Goal: Information Seeking & Learning: Learn about a topic

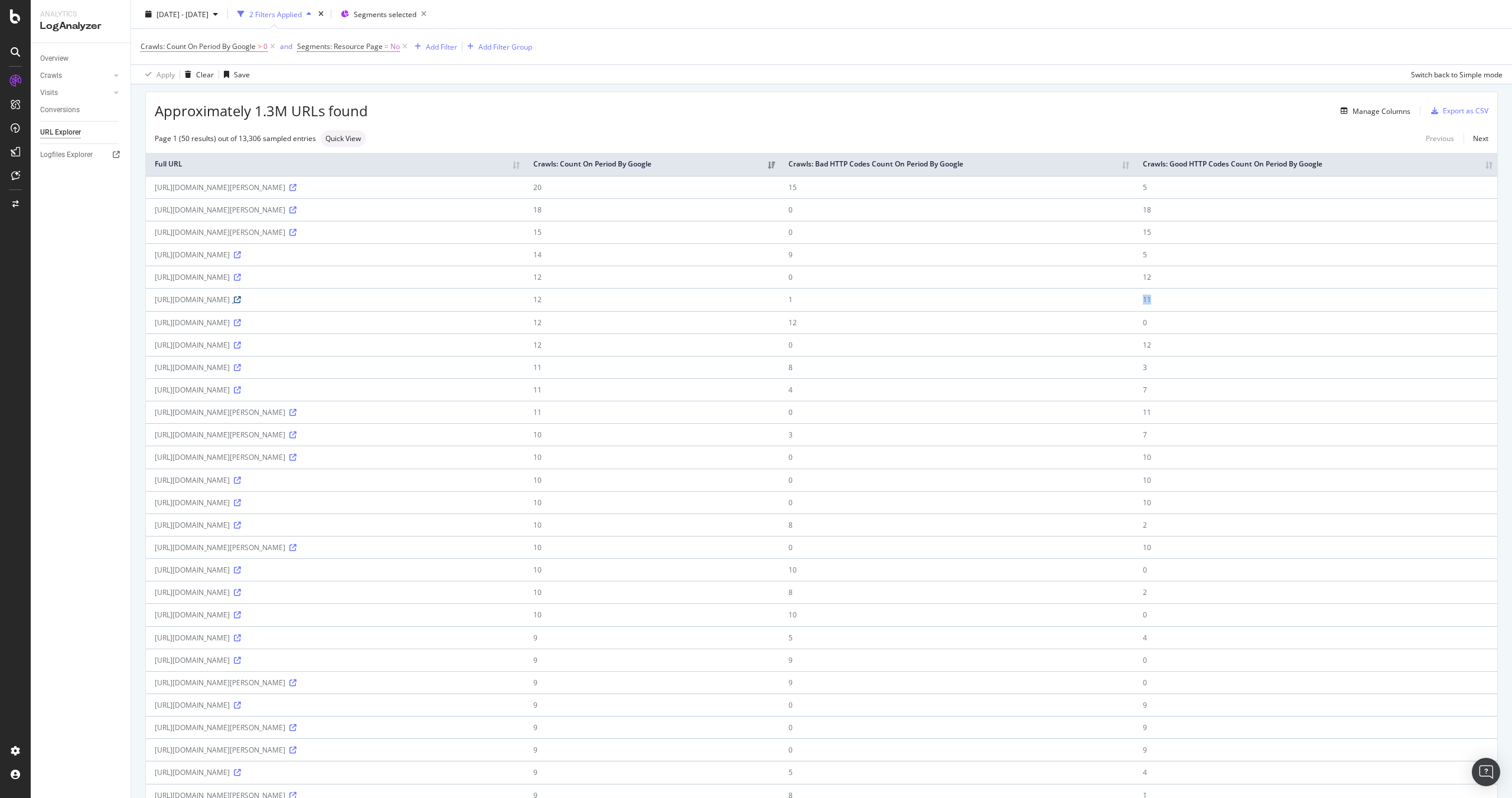
scroll to position [37, 0]
click at [59, 62] on div "Overview" at bounding box center [54, 59] width 29 height 12
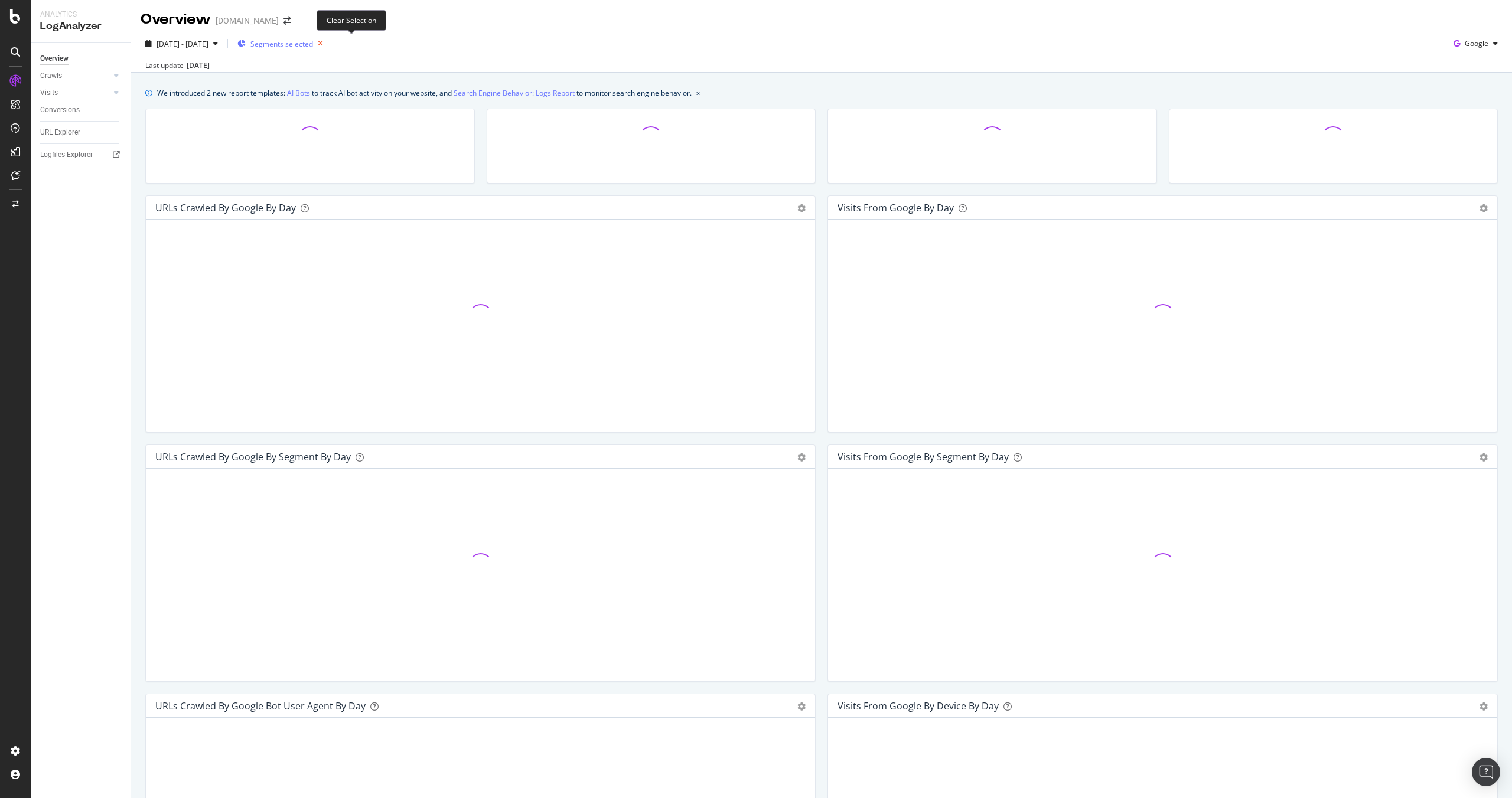
click at [328, 46] on icon "button" at bounding box center [320, 43] width 15 height 17
click at [295, 55] on div "[DATE] - [DATE] Segments Google" at bounding box center [822, 46] width 1381 height 23
click at [284, 51] on div "Segments" at bounding box center [260, 44] width 46 height 18
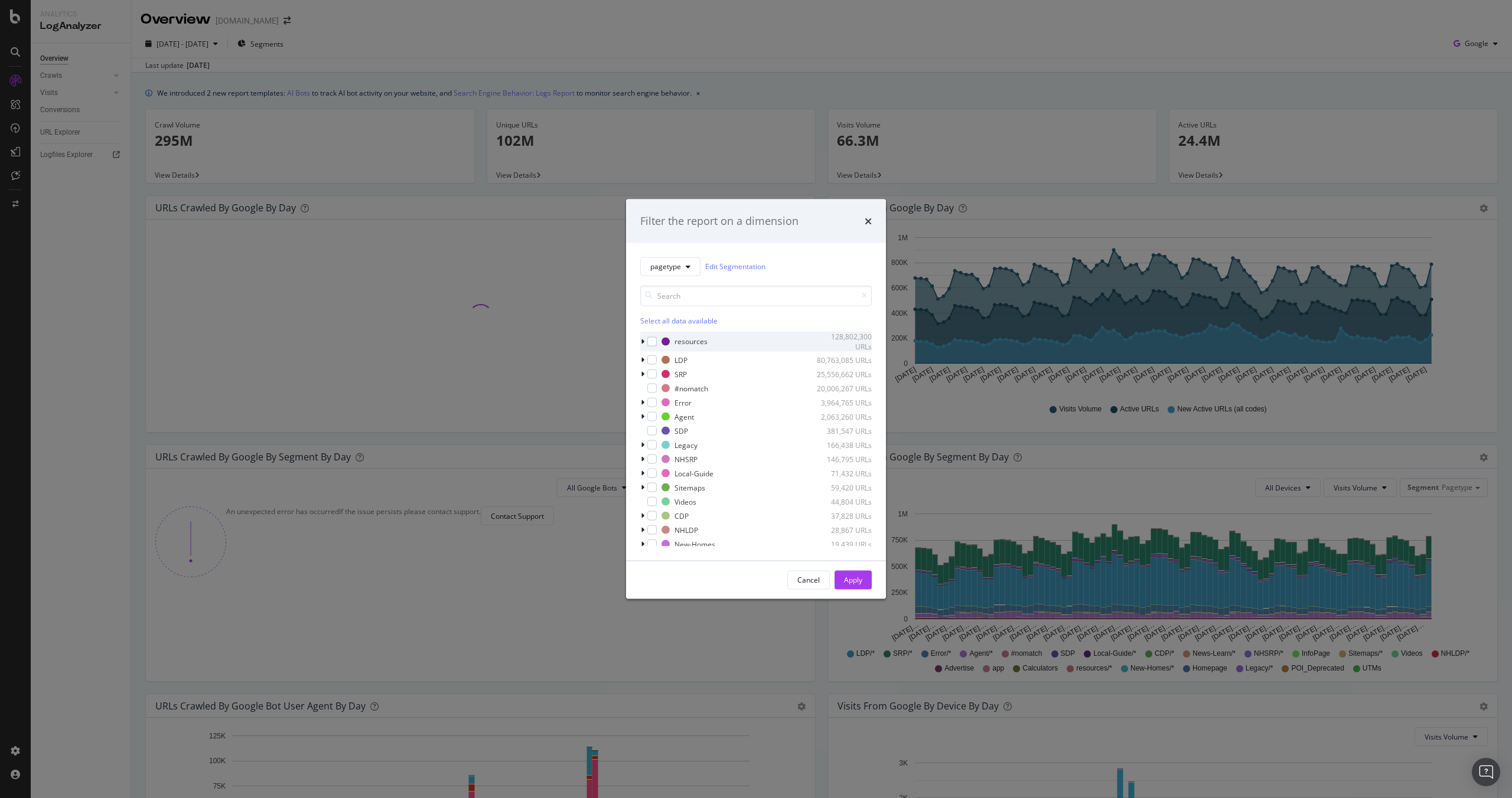
click at [643, 341] on icon "modal" at bounding box center [642, 342] width 4 height 7
click at [654, 341] on div "modal" at bounding box center [652, 341] width 10 height 10
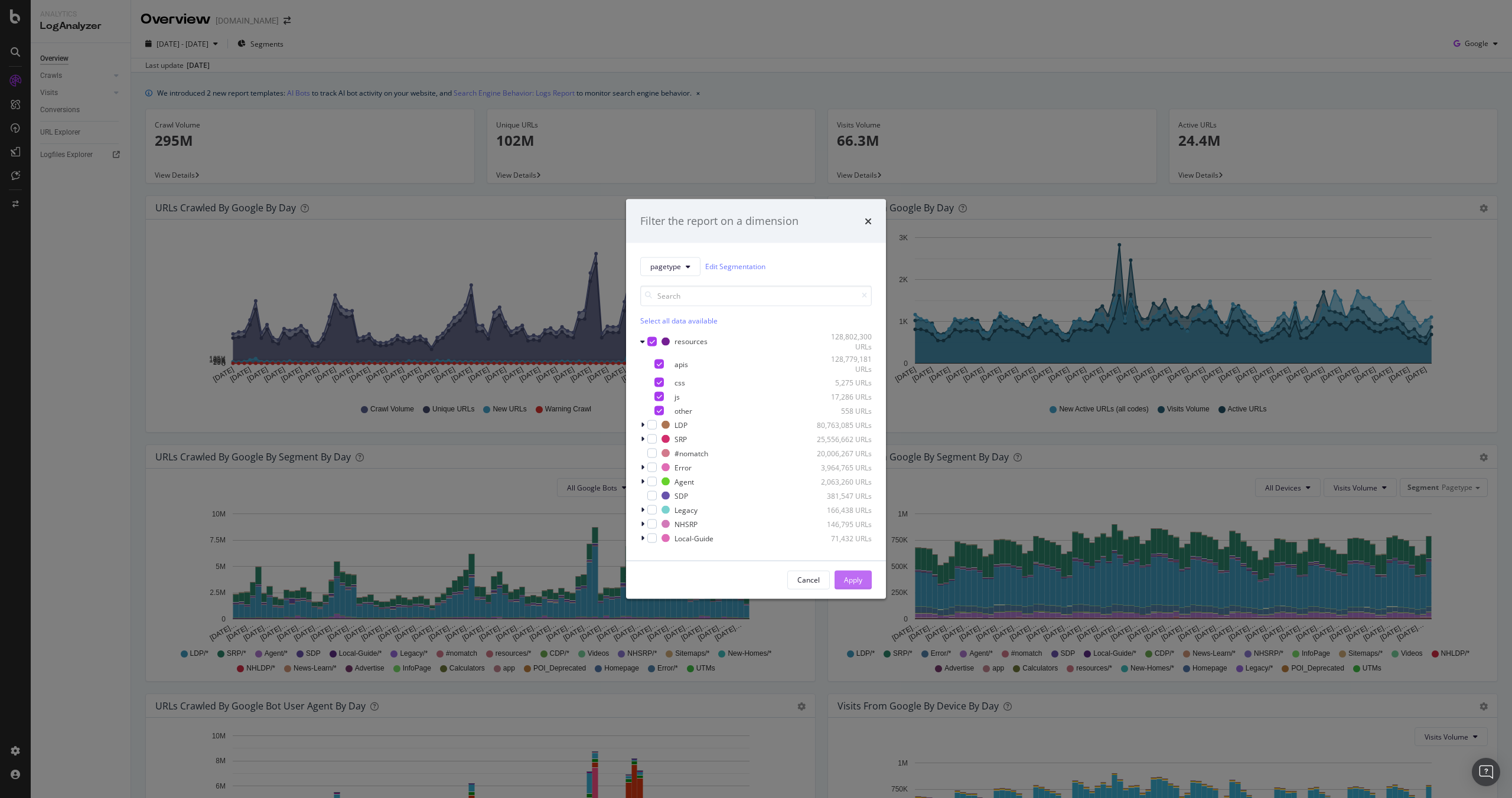
click at [858, 585] on div "Apply" at bounding box center [852, 580] width 18 height 18
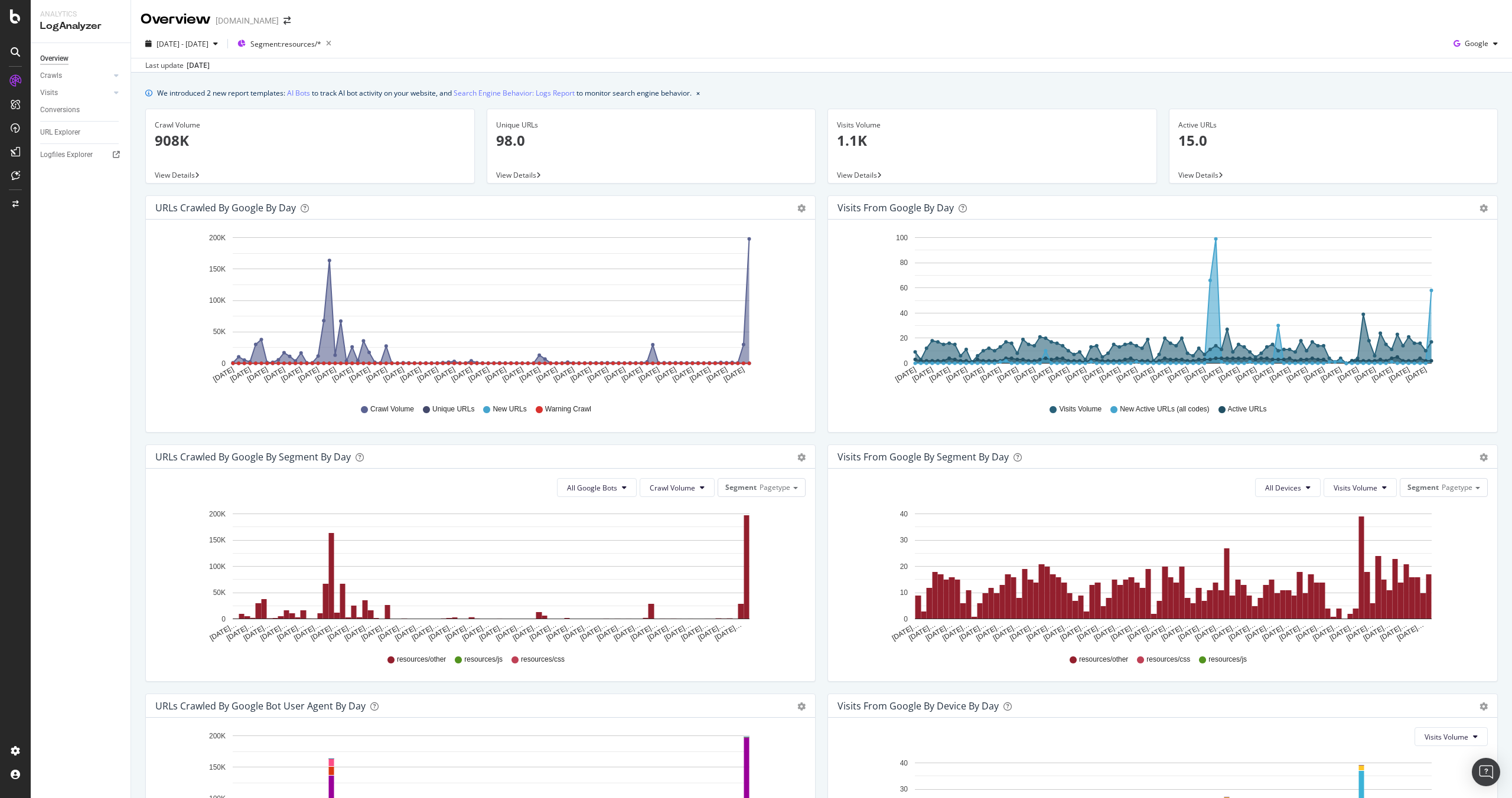
click at [181, 176] on span "View Details" at bounding box center [174, 175] width 40 height 10
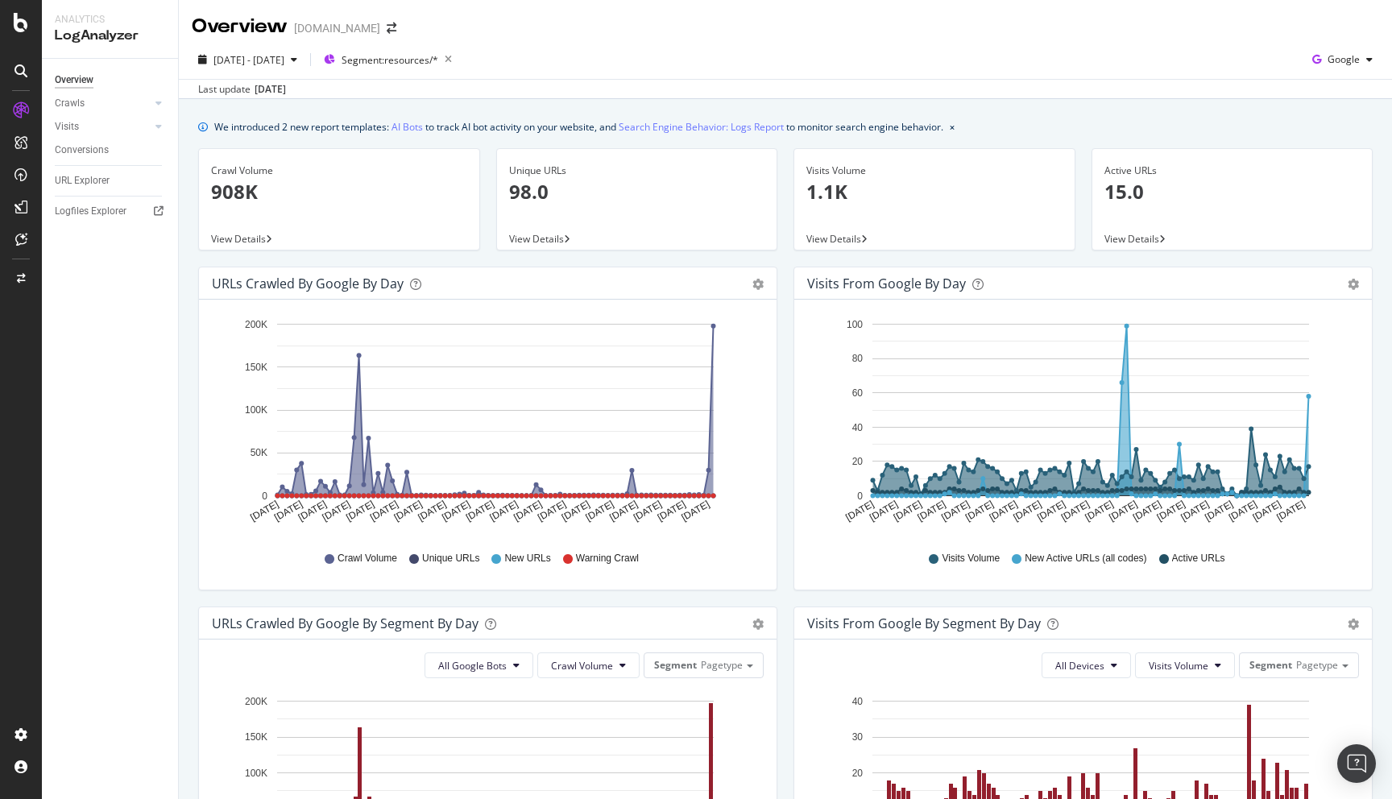
click at [254, 232] on span "View Details" at bounding box center [238, 239] width 55 height 14
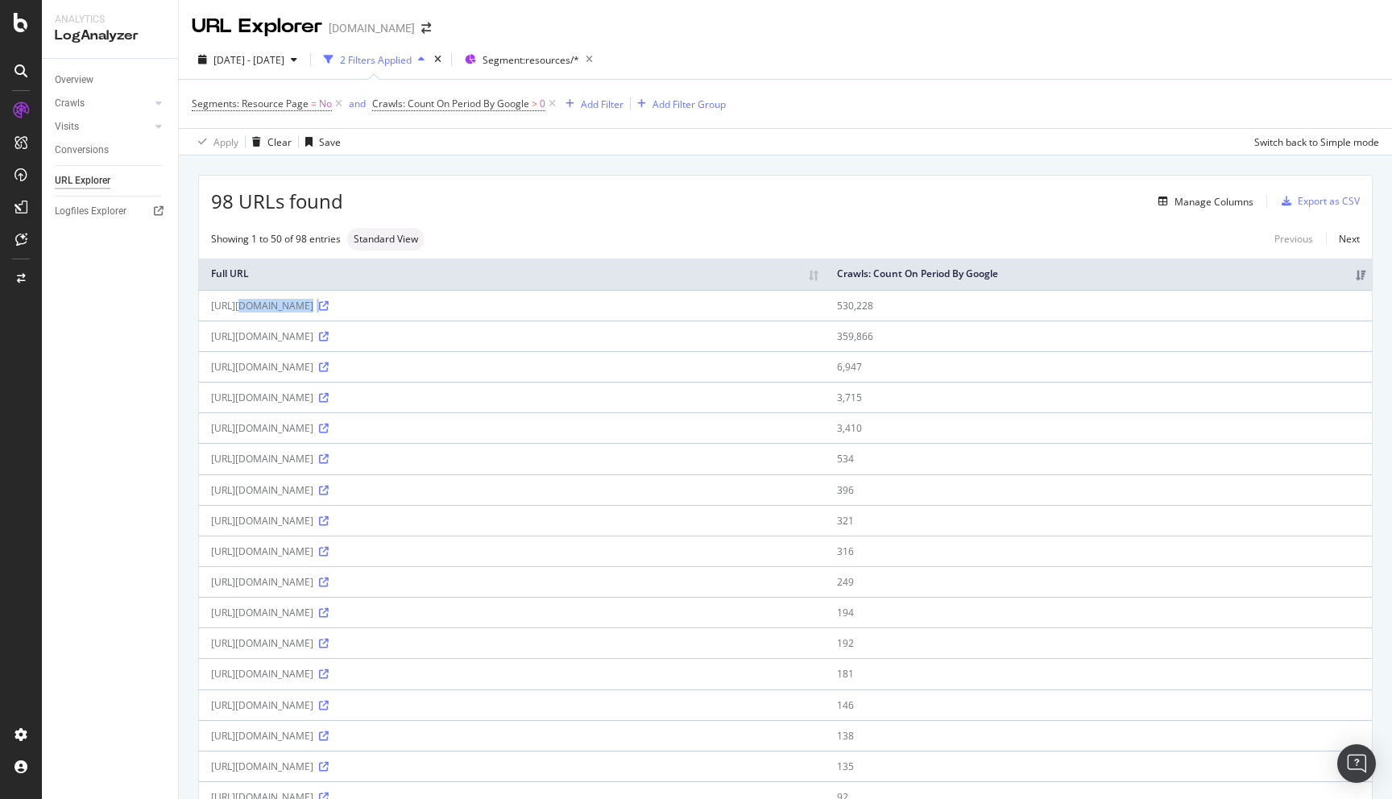
drag, startPoint x: 215, startPoint y: 305, endPoint x: 474, endPoint y: 318, distance: 258.9
click at [474, 318] on td "[URL][DOMAIN_NAME]" at bounding box center [512, 305] width 626 height 31
drag, startPoint x: 1073, startPoint y: 306, endPoint x: 1125, endPoint y: 310, distance: 51.7
click at [1125, 310] on td "530,228" at bounding box center [1098, 305] width 547 height 31
drag, startPoint x: 209, startPoint y: 306, endPoint x: 415, endPoint y: 310, distance: 205.5
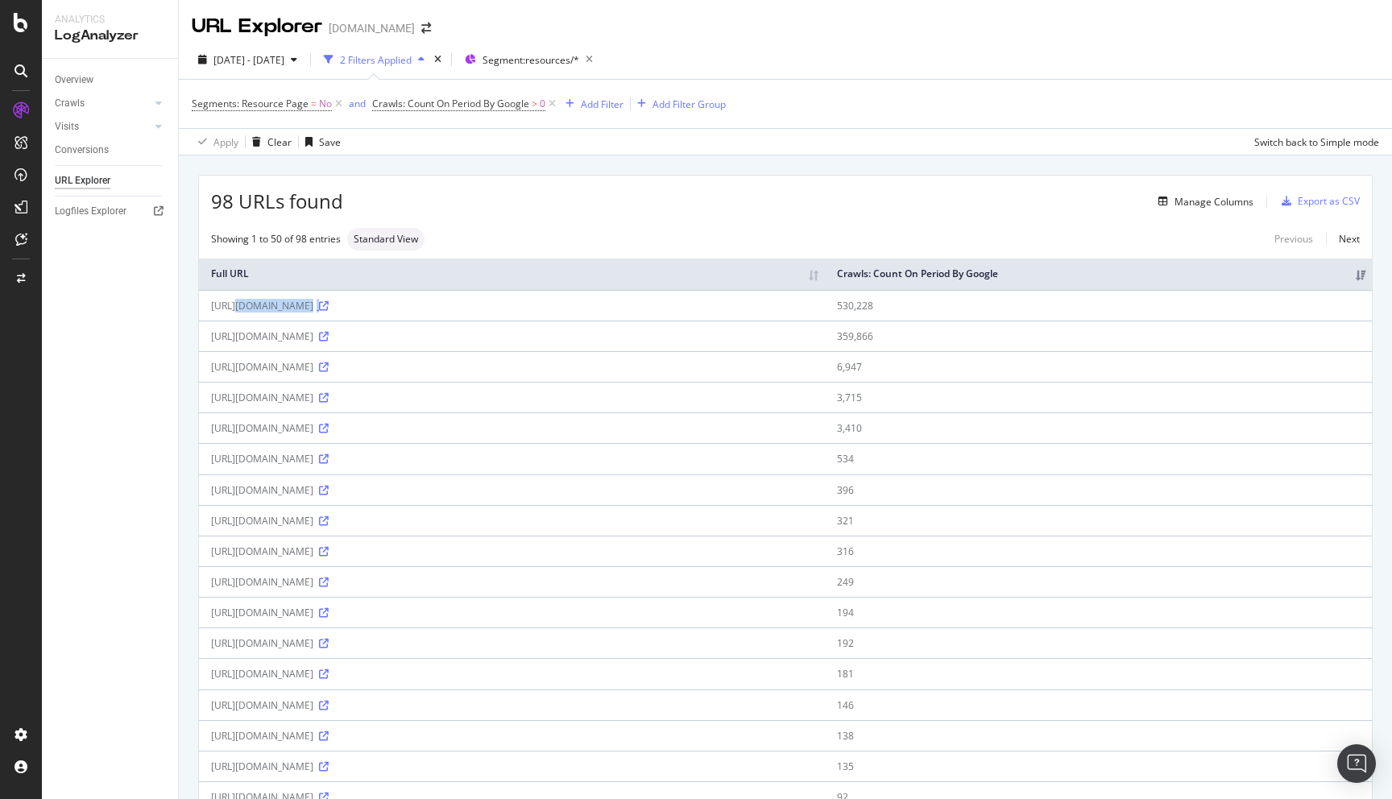
click at [415, 310] on td "[URL][DOMAIN_NAME]" at bounding box center [512, 305] width 626 height 31
drag, startPoint x: 1073, startPoint y: 302, endPoint x: 1129, endPoint y: 305, distance: 55.6
click at [1129, 305] on td "530,228" at bounding box center [1098, 305] width 547 height 31
drag, startPoint x: 283, startPoint y: 306, endPoint x: 403, endPoint y: 314, distance: 120.3
click at [403, 314] on td "[URL][DOMAIN_NAME]" at bounding box center [512, 305] width 626 height 31
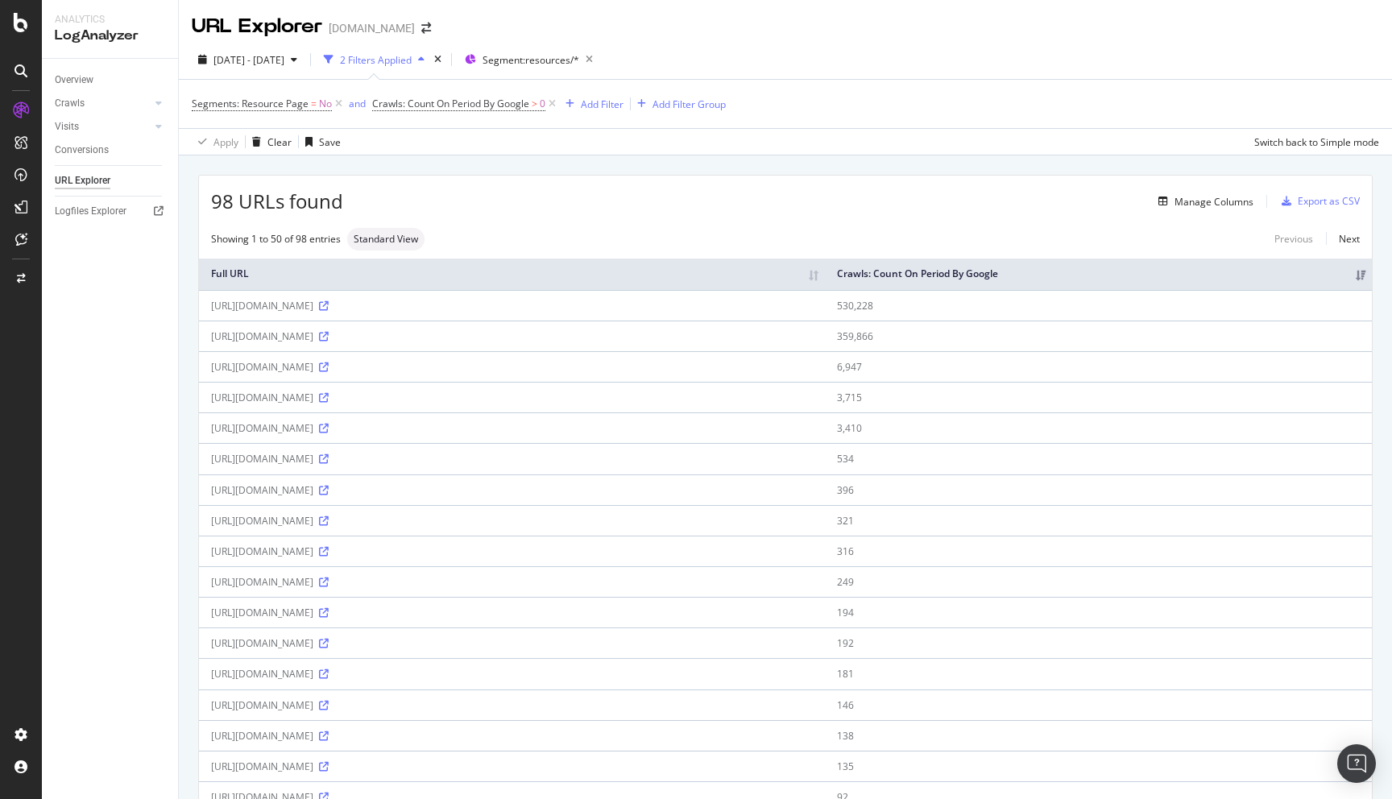
click at [273, 305] on div "[URL][DOMAIN_NAME]" at bounding box center [512, 306] width 602 height 14
copy div "[URL][DOMAIN_NAME]"
click at [230, 308] on div "[URL][DOMAIN_NAME]" at bounding box center [512, 306] width 602 height 14
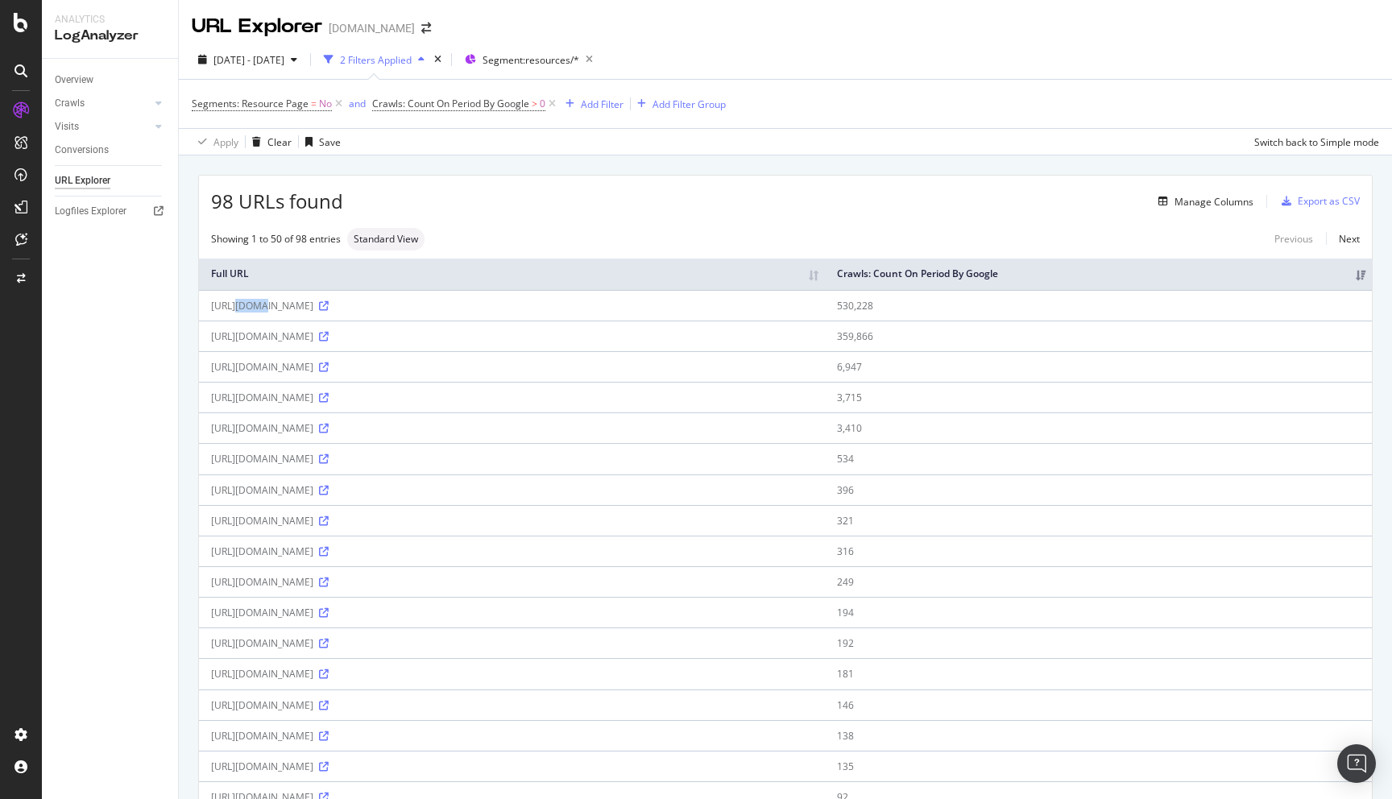
click at [230, 308] on div "[URL][DOMAIN_NAME]" at bounding box center [512, 306] width 602 height 14
copy div "[URL][DOMAIN_NAME]"
click at [163, 106] on div at bounding box center [159, 103] width 16 height 16
click at [106, 131] on div "Daily Distribution" at bounding box center [99, 126] width 75 height 17
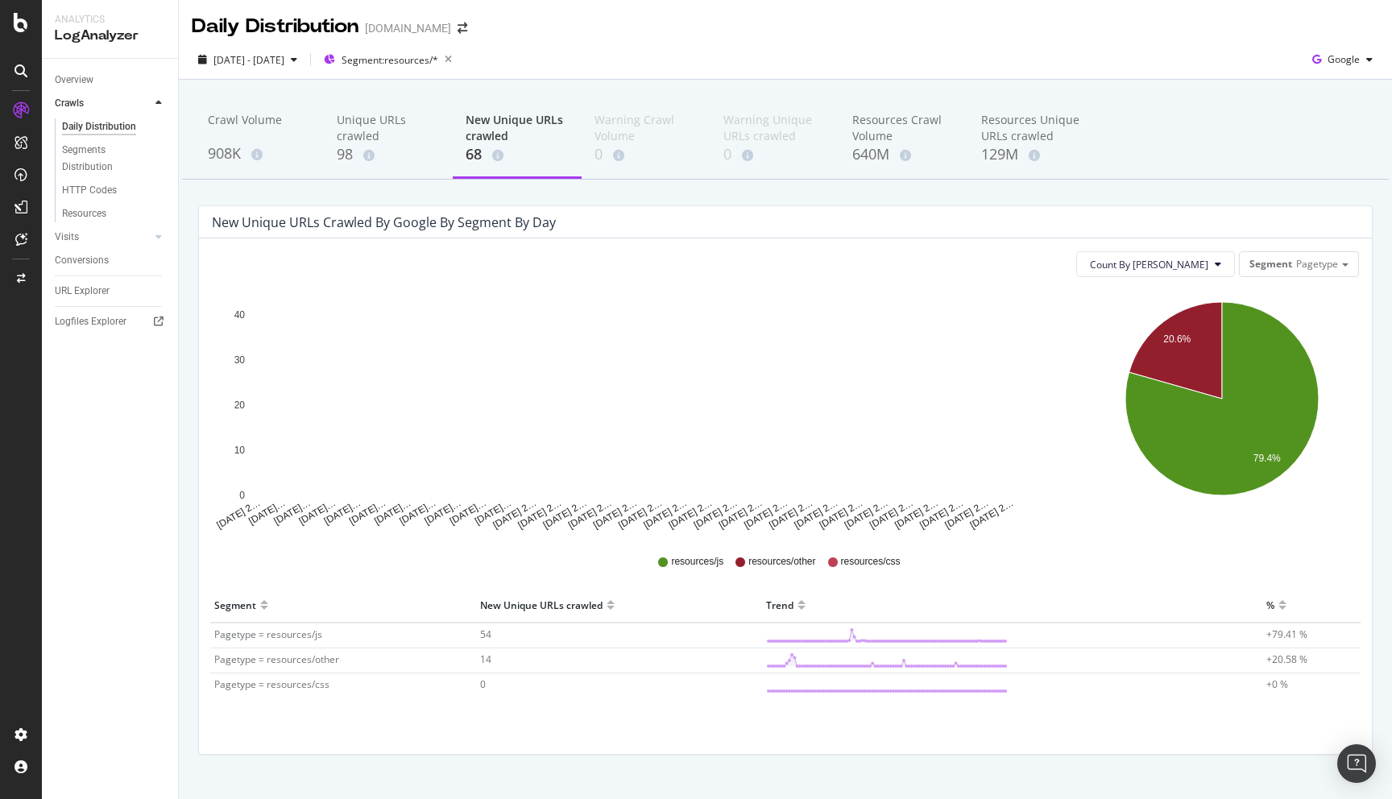
scroll to position [28, 0]
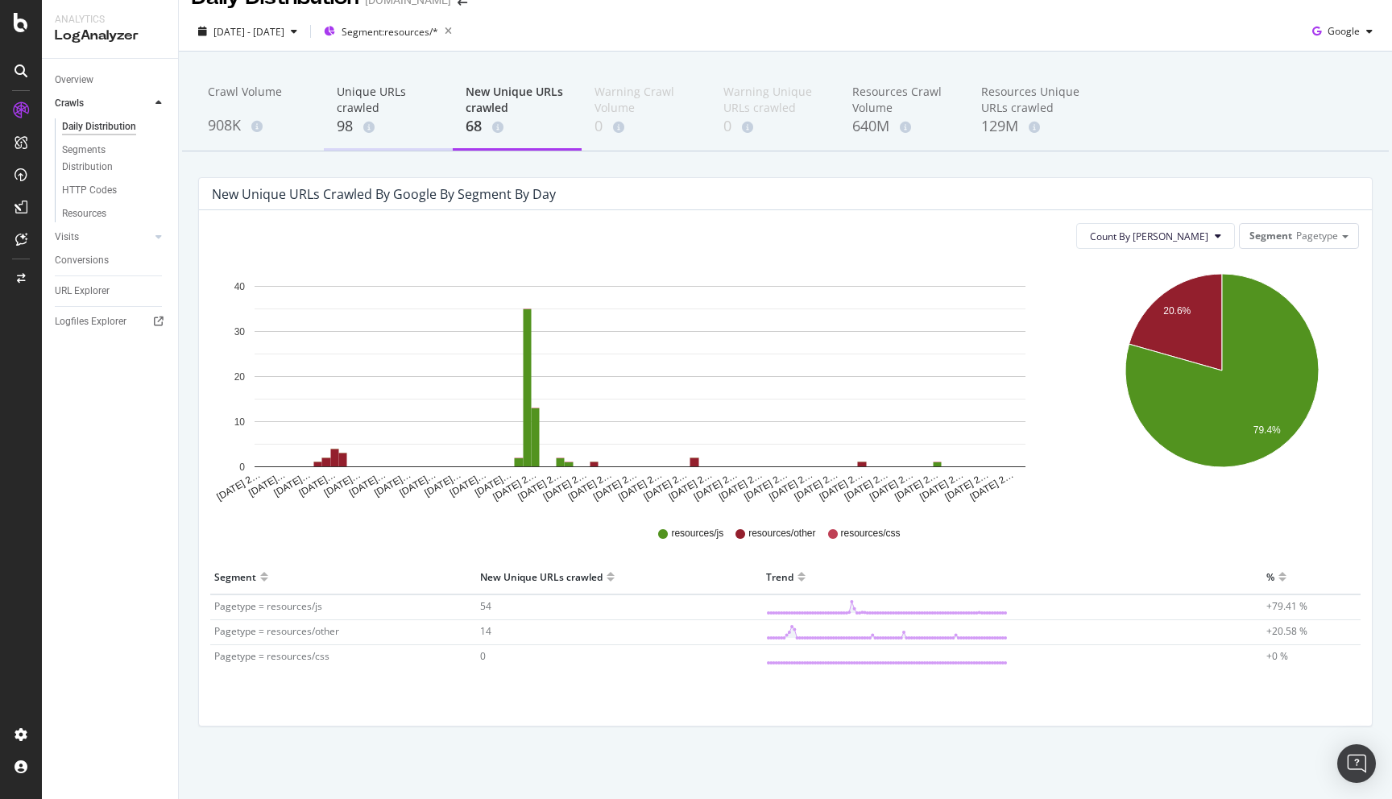
click at [355, 109] on div "Unique URLs crawled" at bounding box center [388, 100] width 103 height 32
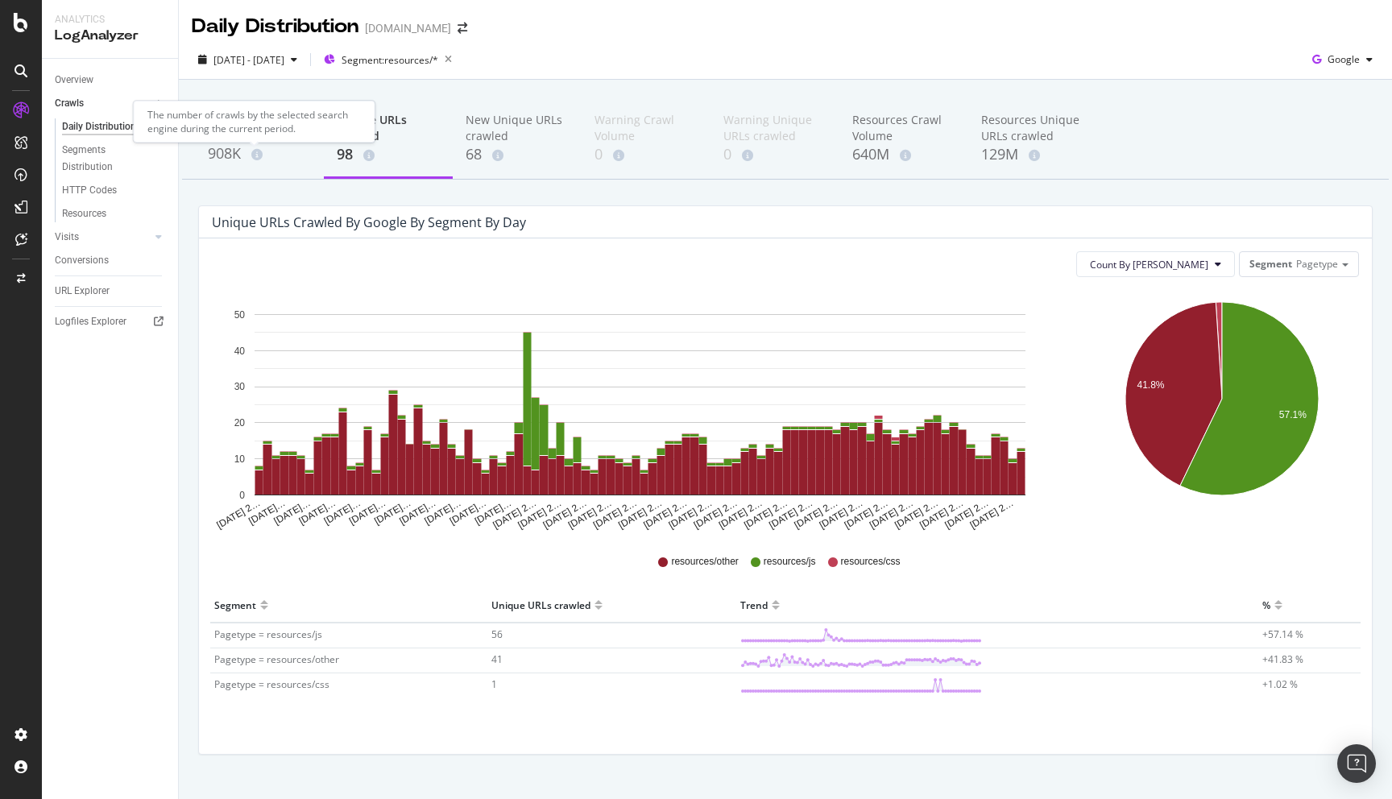
click at [230, 114] on div "The number of crawls by the selected search engine during the current period." at bounding box center [255, 122] width 242 height 42
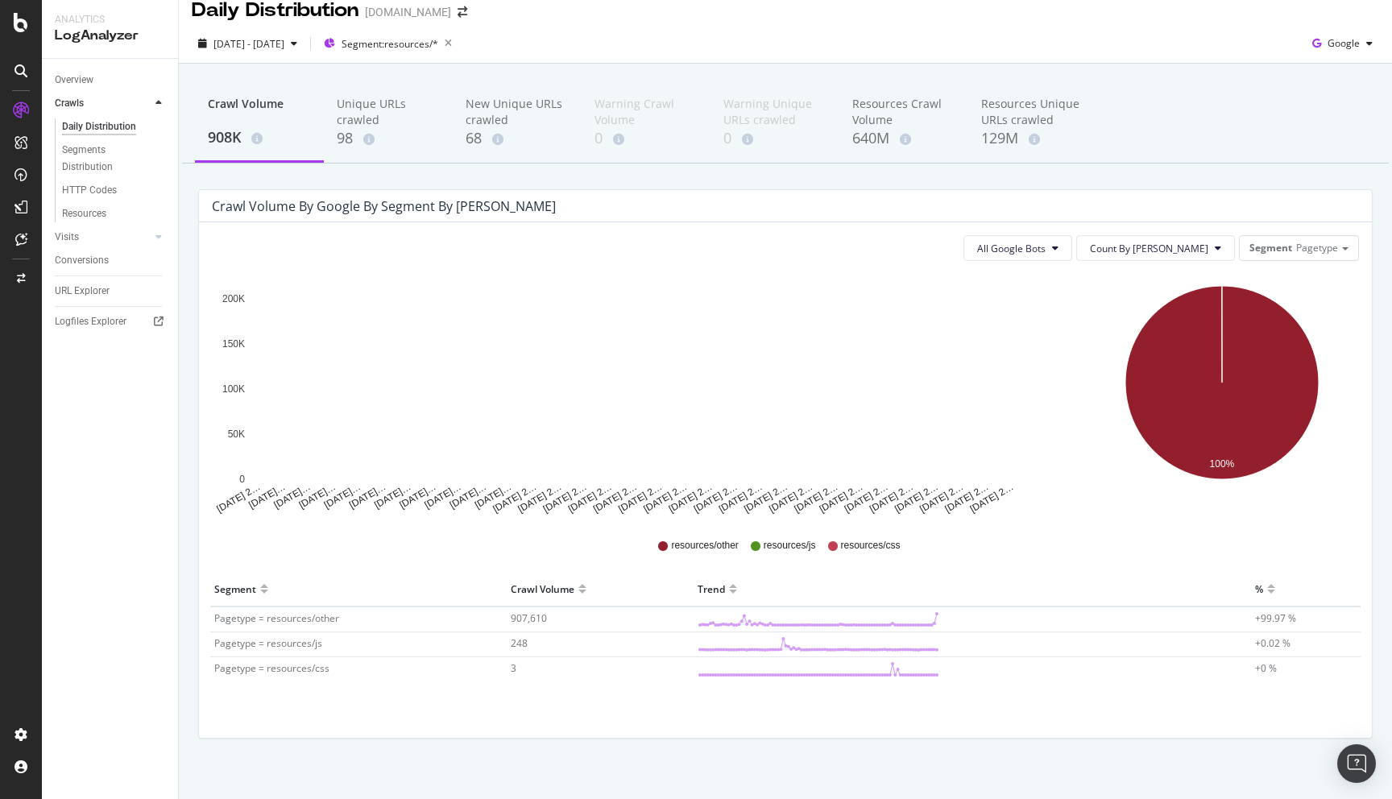
scroll to position [28, 0]
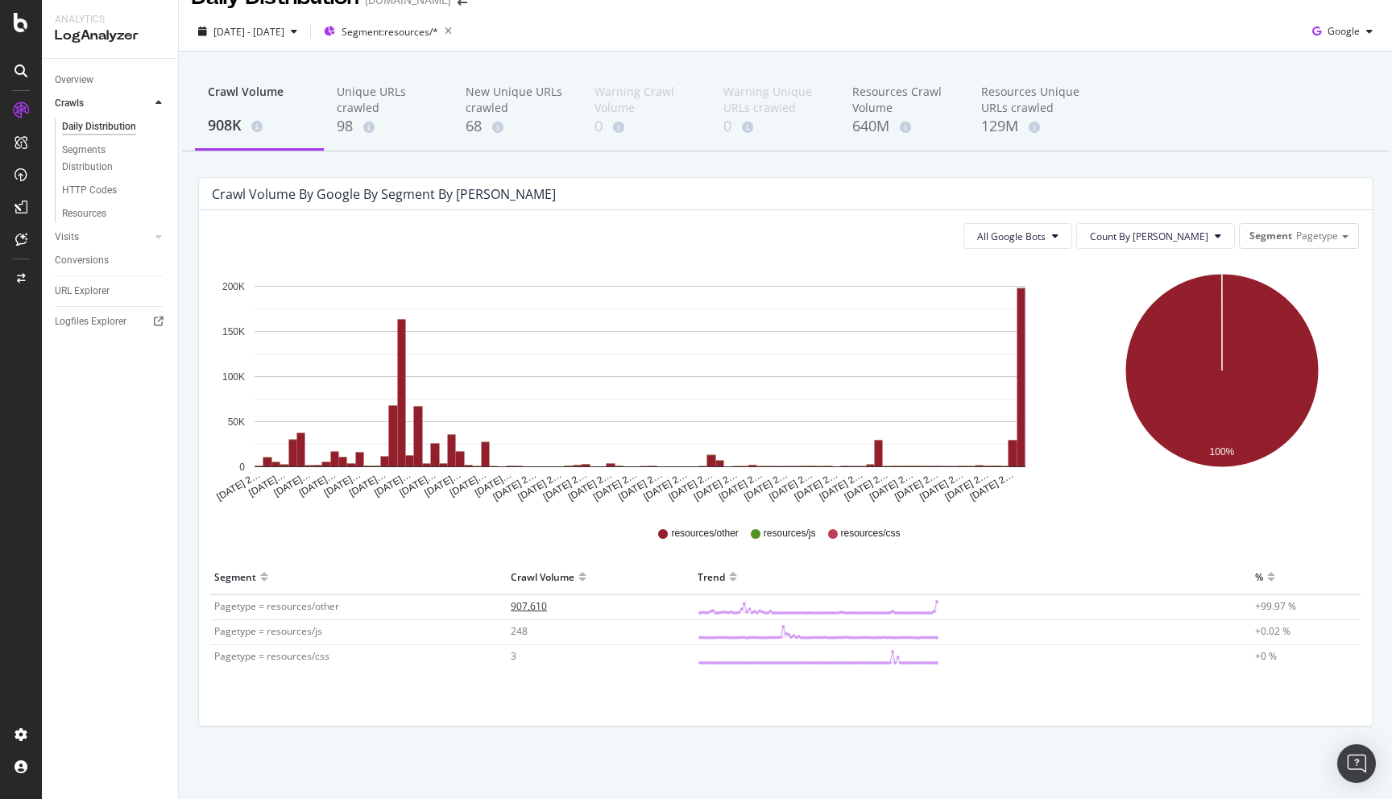
click at [535, 610] on span "907,610" at bounding box center [529, 606] width 36 height 14
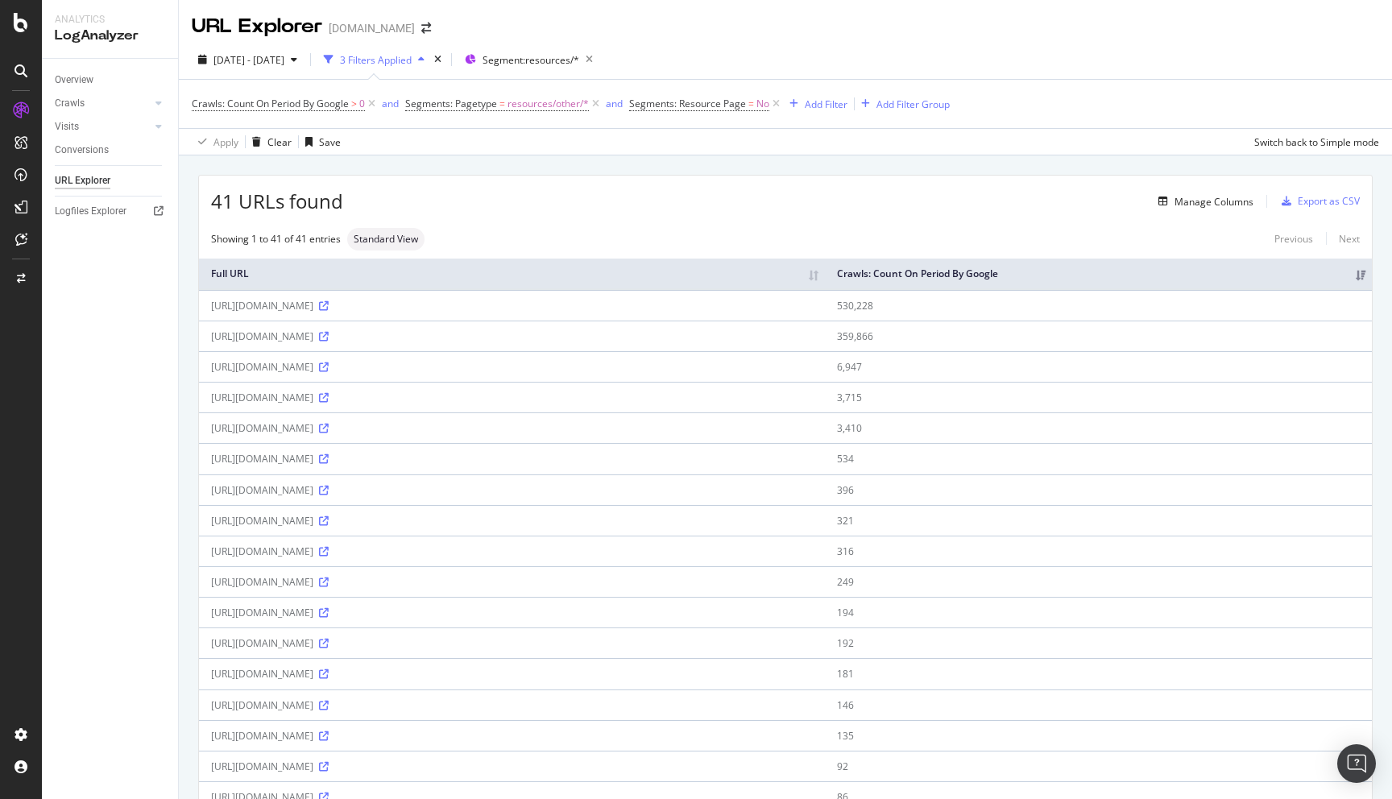
click at [398, 307] on div "[URL][DOMAIN_NAME]" at bounding box center [512, 306] width 602 height 14
click at [1085, 308] on td "530,228" at bounding box center [1098, 305] width 547 height 31
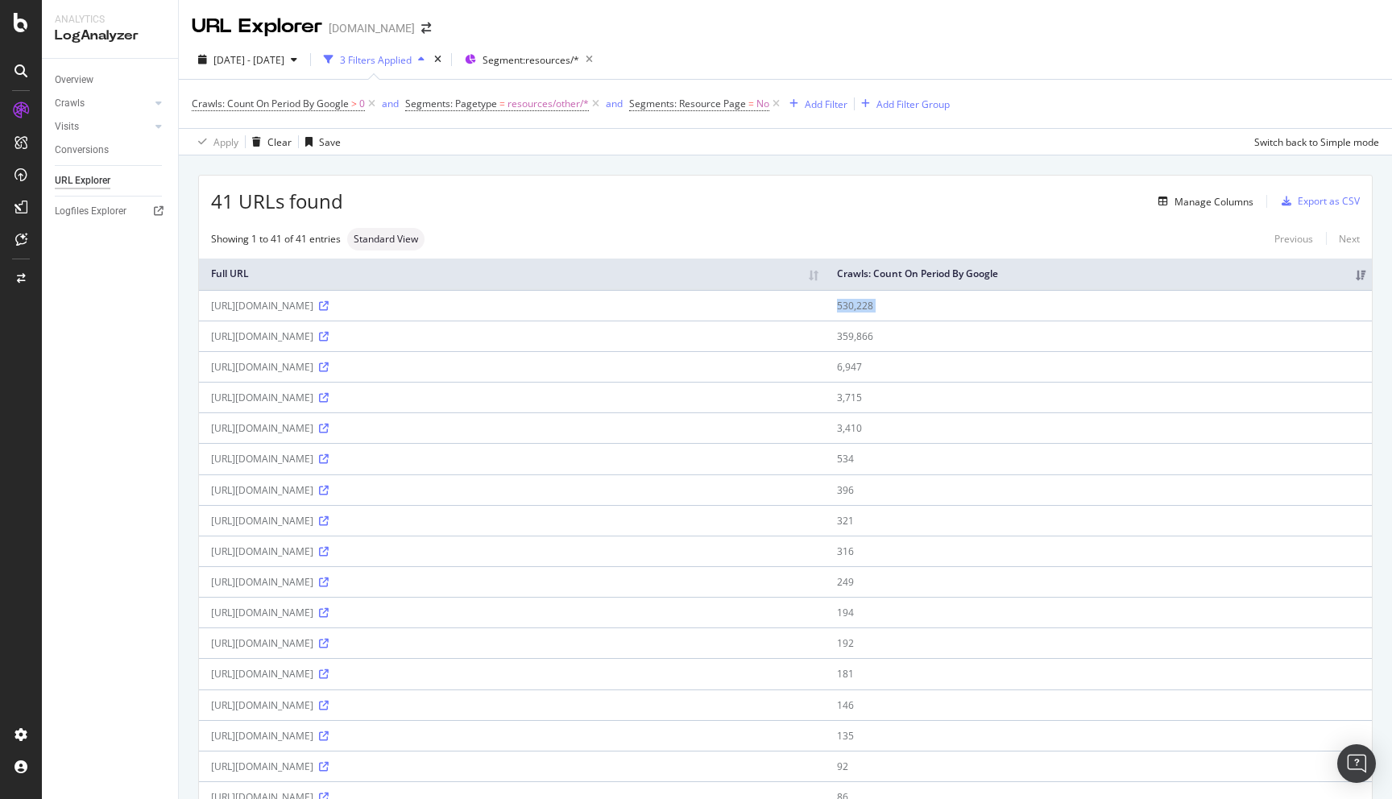
click at [1085, 308] on td "530,228" at bounding box center [1098, 305] width 547 height 31
click at [835, 110] on div "Add Filter" at bounding box center [826, 104] width 43 height 14
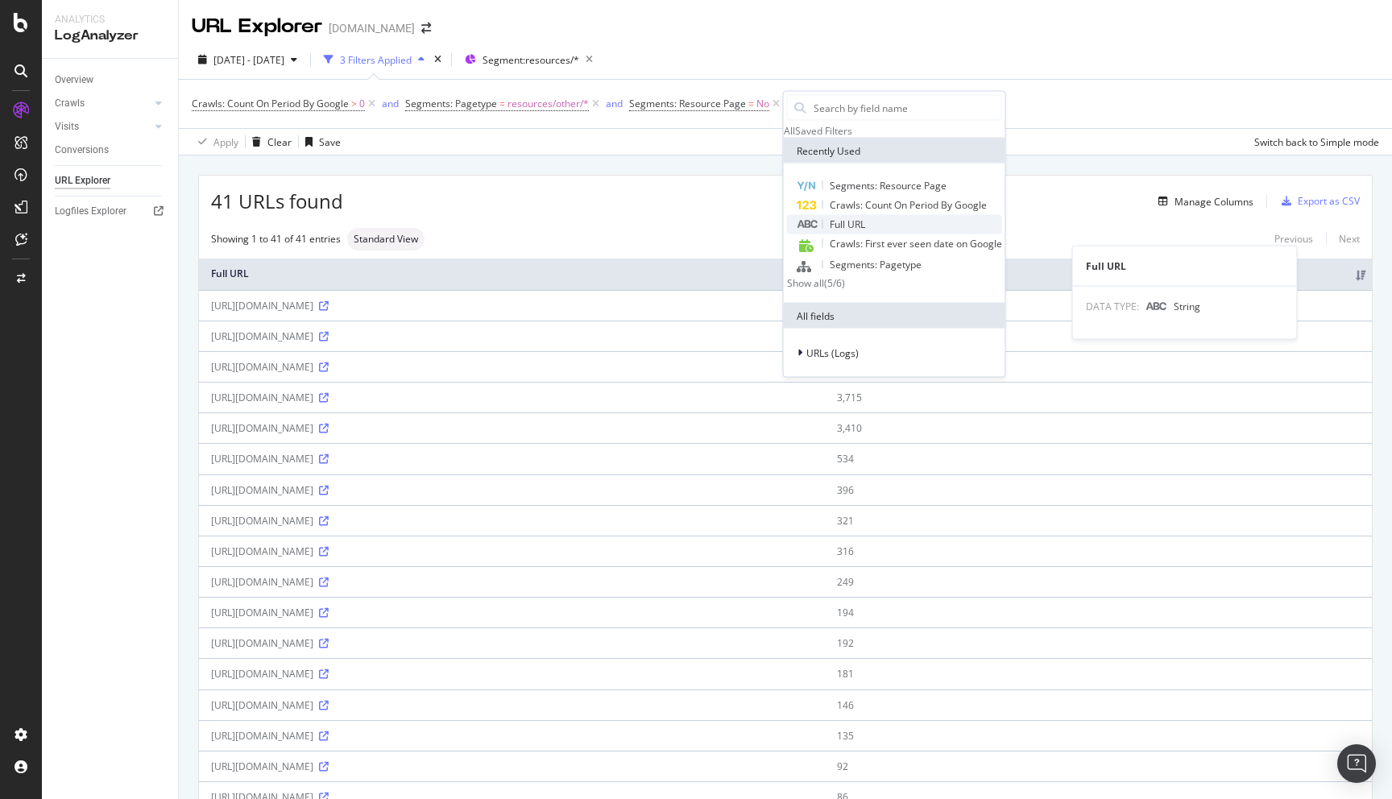
click at [850, 231] on span "Full URL" at bounding box center [847, 225] width 35 height 14
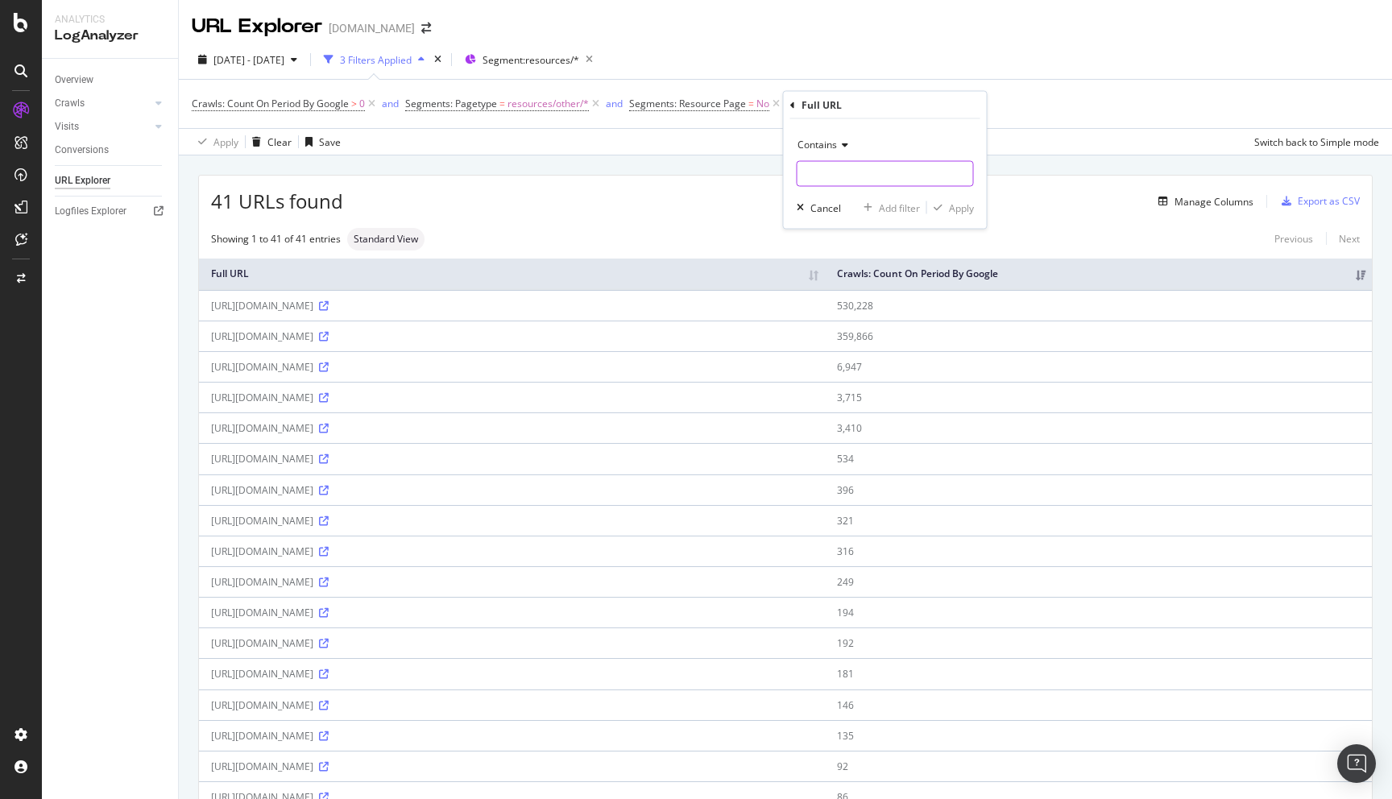
click at [844, 172] on input "text" at bounding box center [886, 174] width 176 height 26
type input "/fonts/"
click at [964, 207] on div "Apply" at bounding box center [961, 208] width 25 height 14
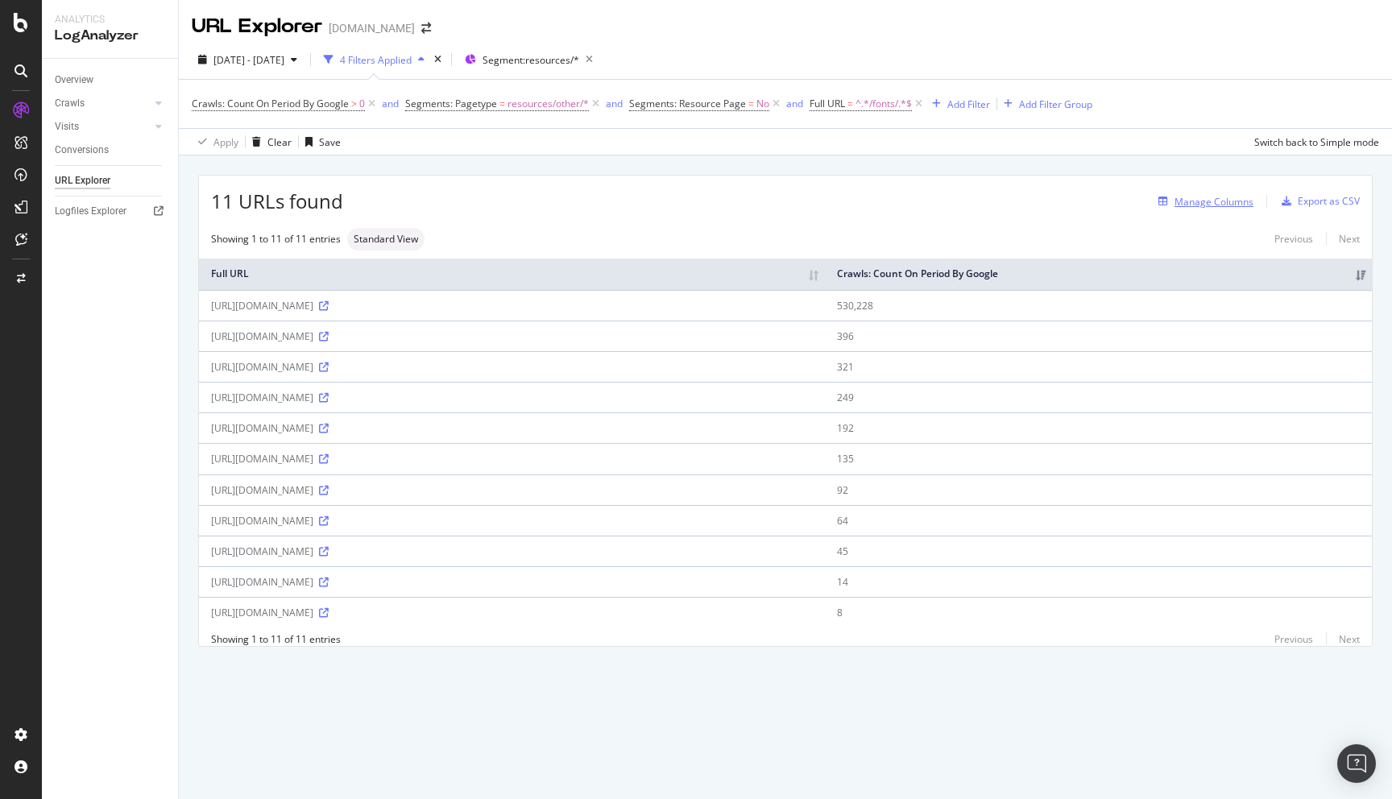
click at [1218, 199] on div "Manage Columns" at bounding box center [1214, 202] width 79 height 14
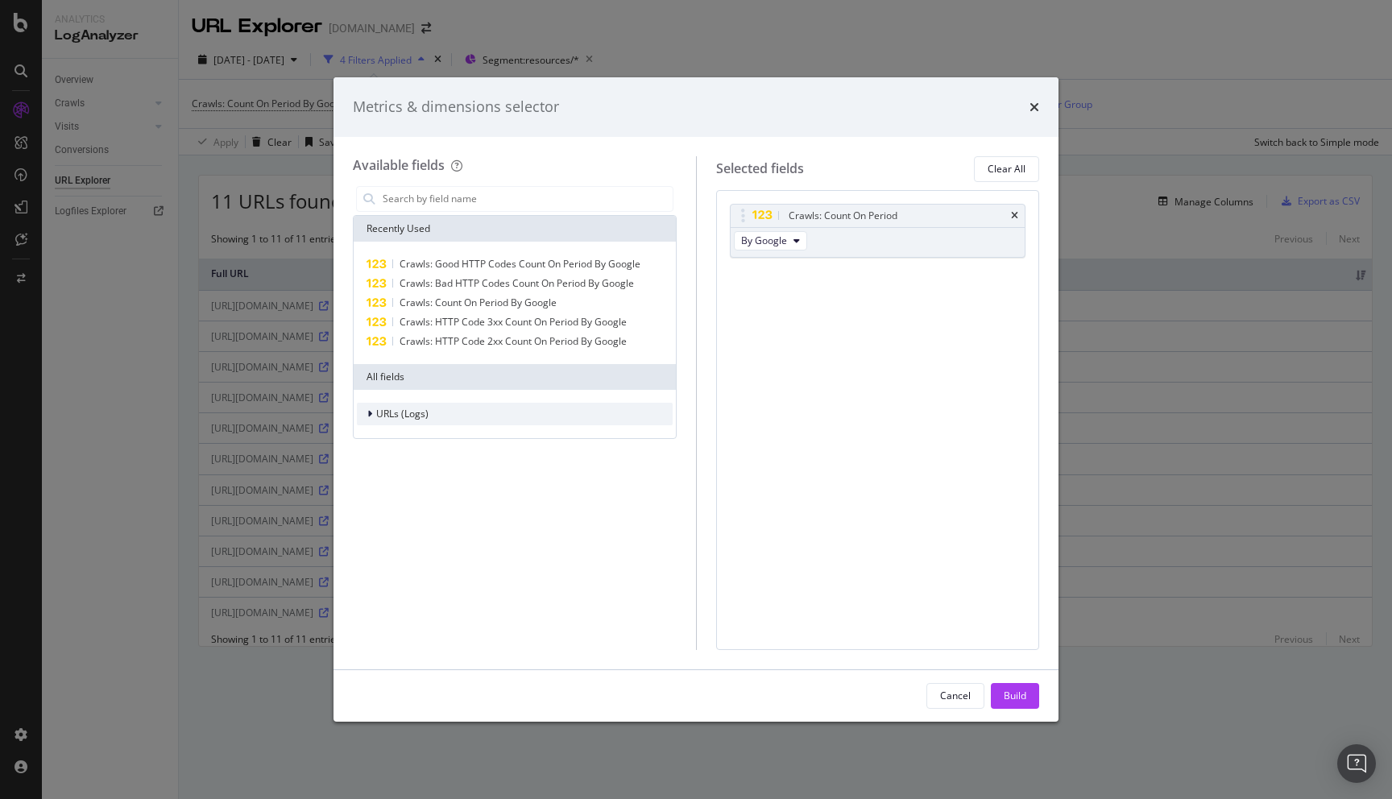
click at [418, 415] on span "URLs (Logs)" at bounding box center [402, 414] width 52 height 14
click at [404, 483] on span "Crawls" at bounding box center [401, 488] width 31 height 14
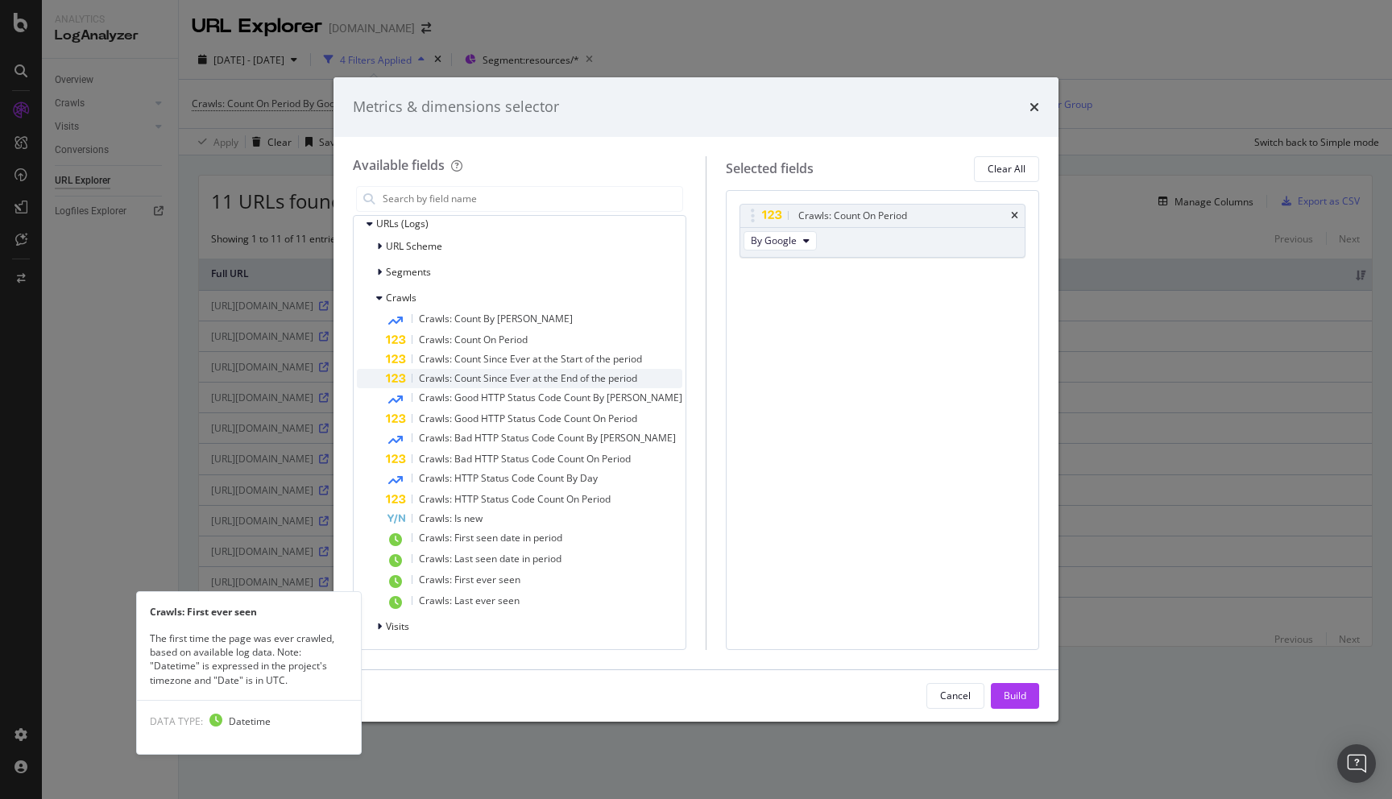
scroll to position [191, 0]
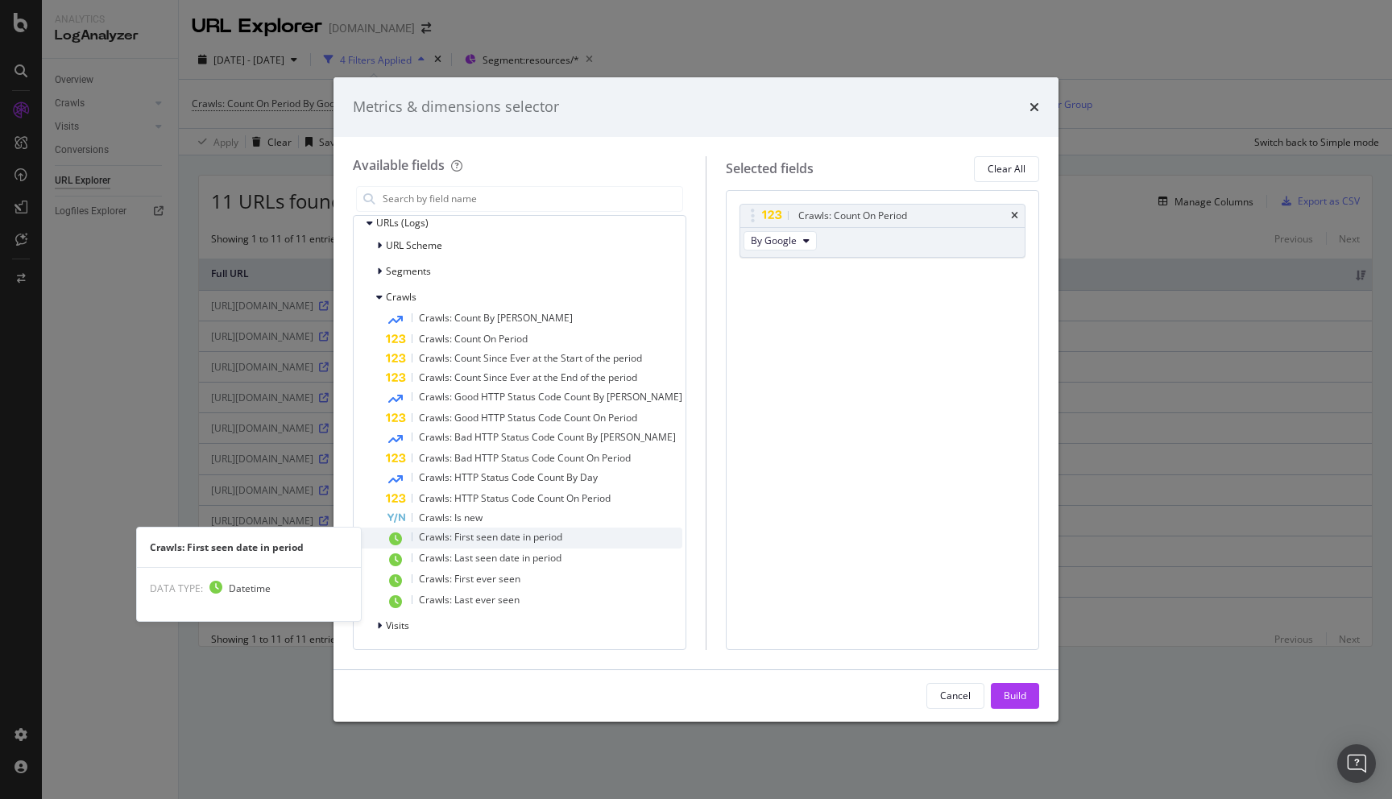
click at [503, 540] on span "Crawls: First seen date in period" at bounding box center [490, 537] width 143 height 14
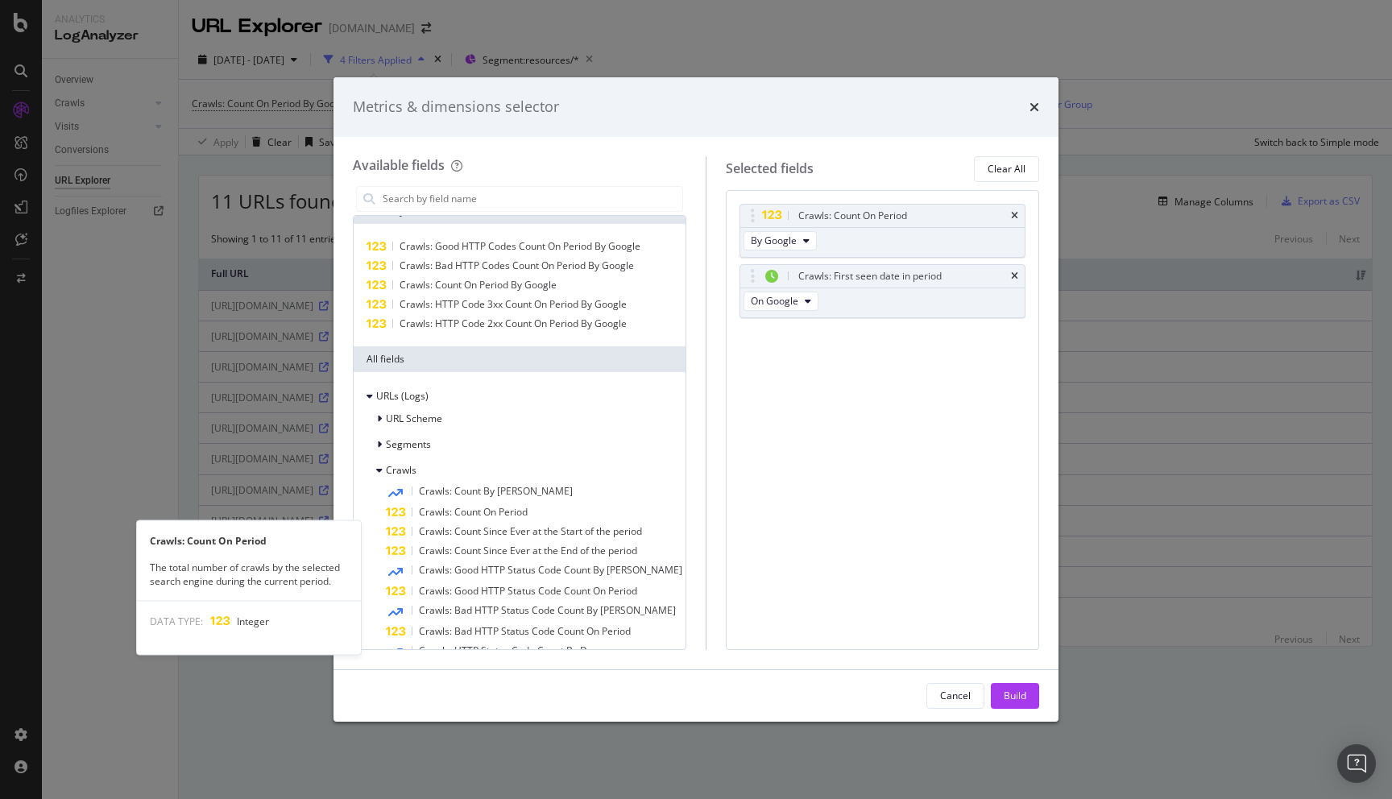
scroll to position [0, 0]
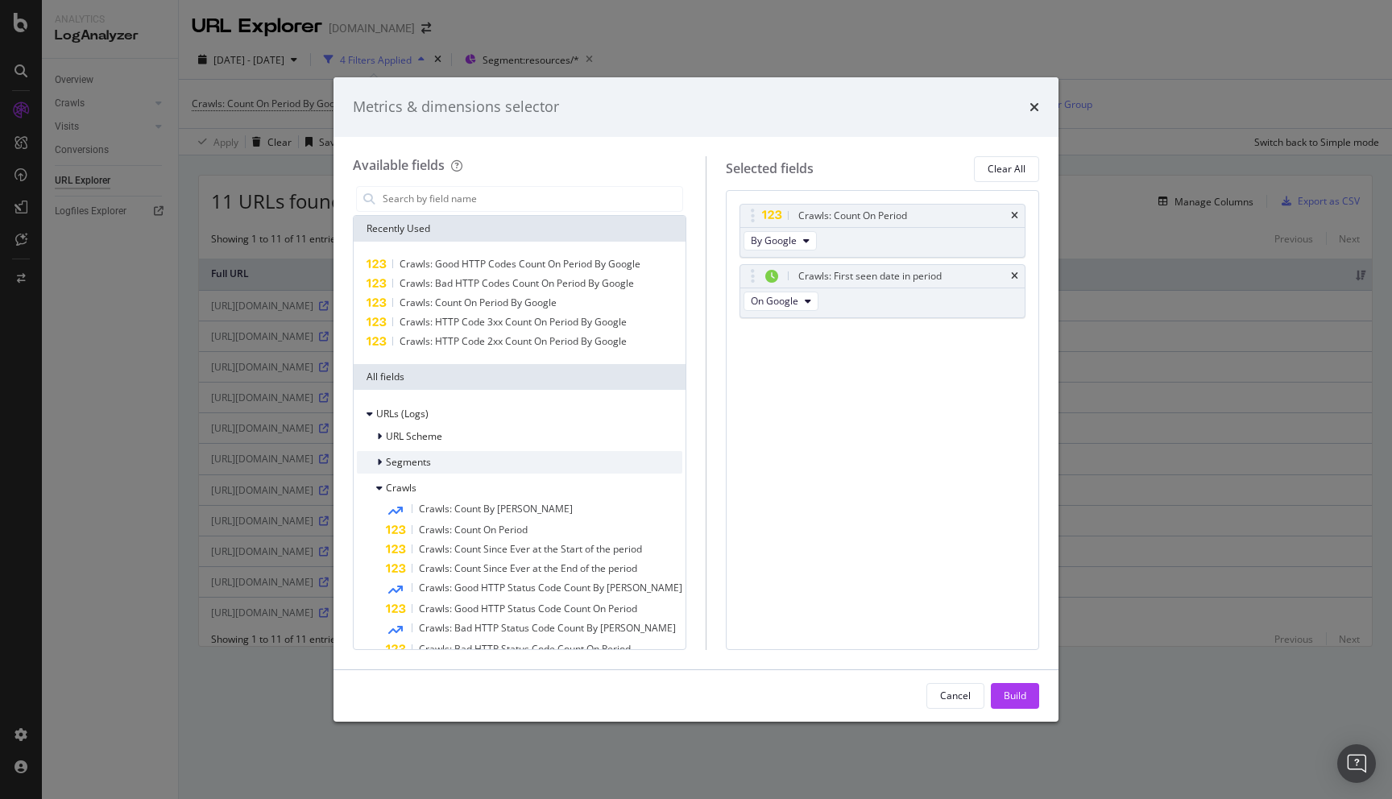
click at [381, 461] on icon "modal" at bounding box center [379, 463] width 5 height 10
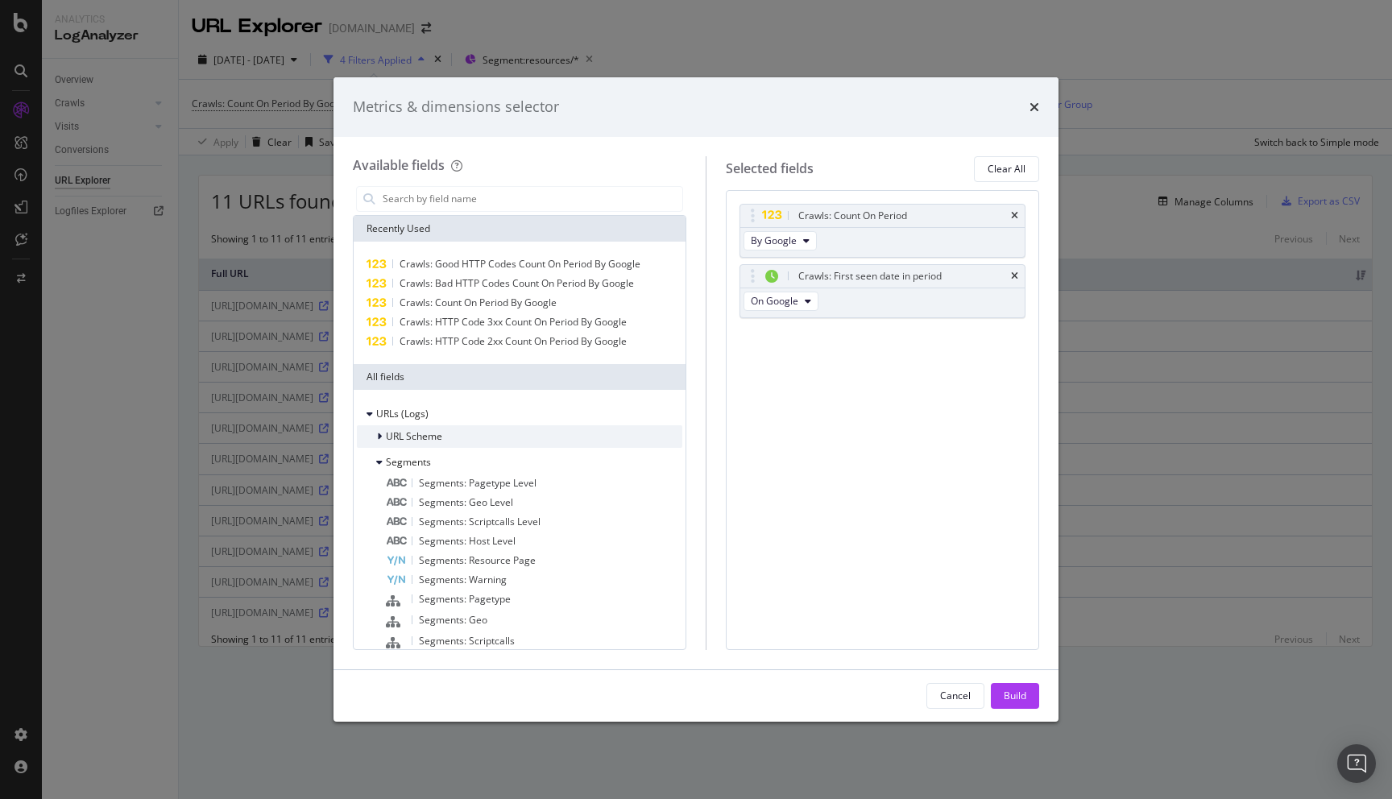
click at [379, 436] on icon "modal" at bounding box center [379, 437] width 5 height 10
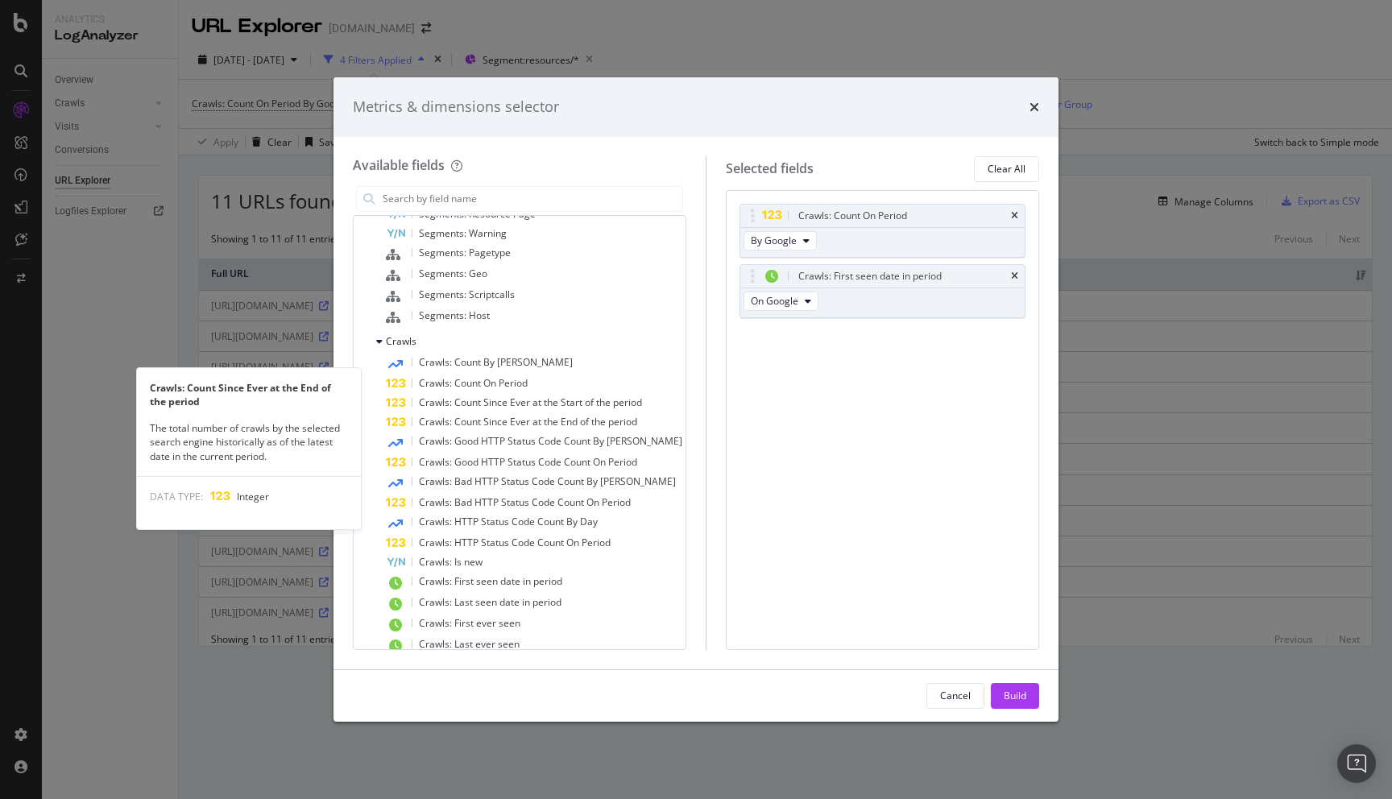
scroll to position [507, 0]
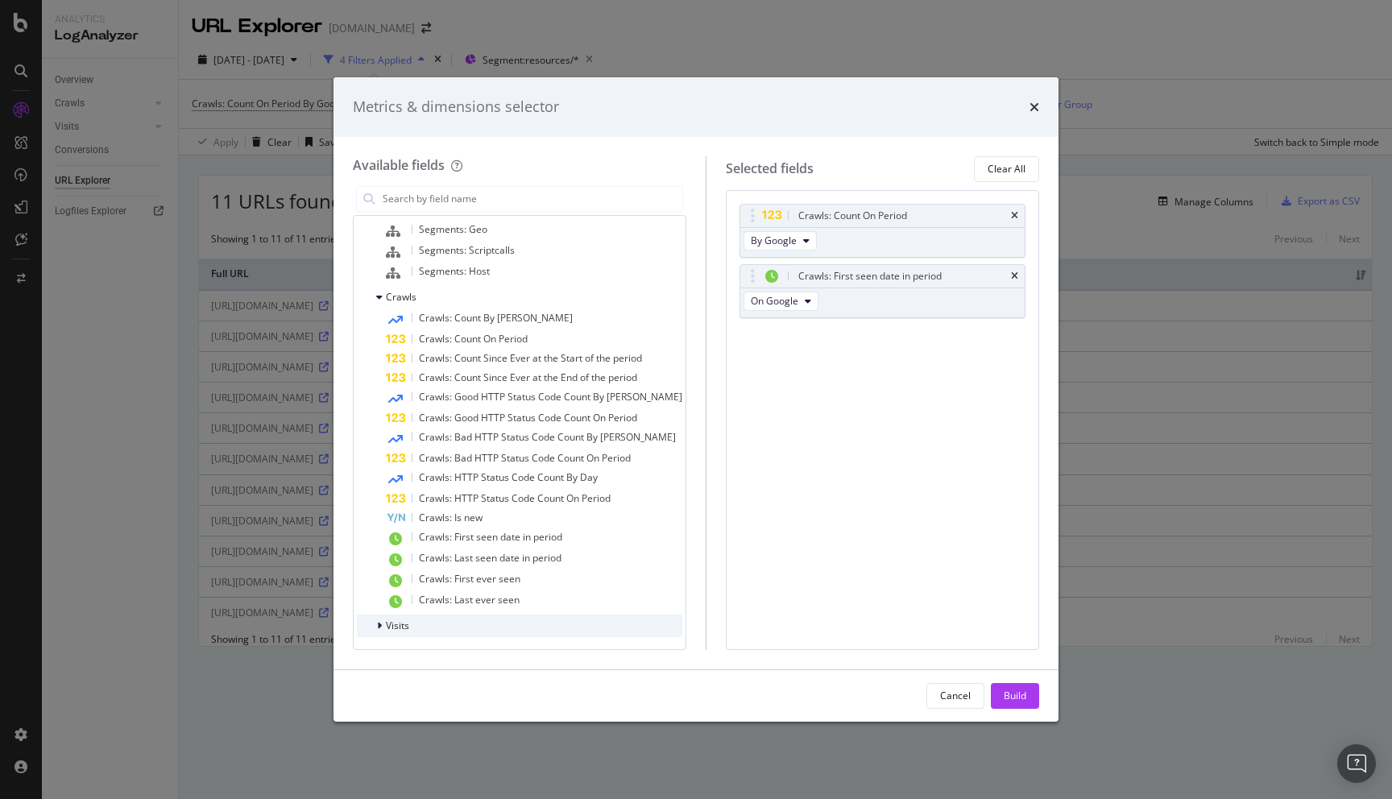
click at [403, 626] on span "Visits" at bounding box center [397, 626] width 23 height 14
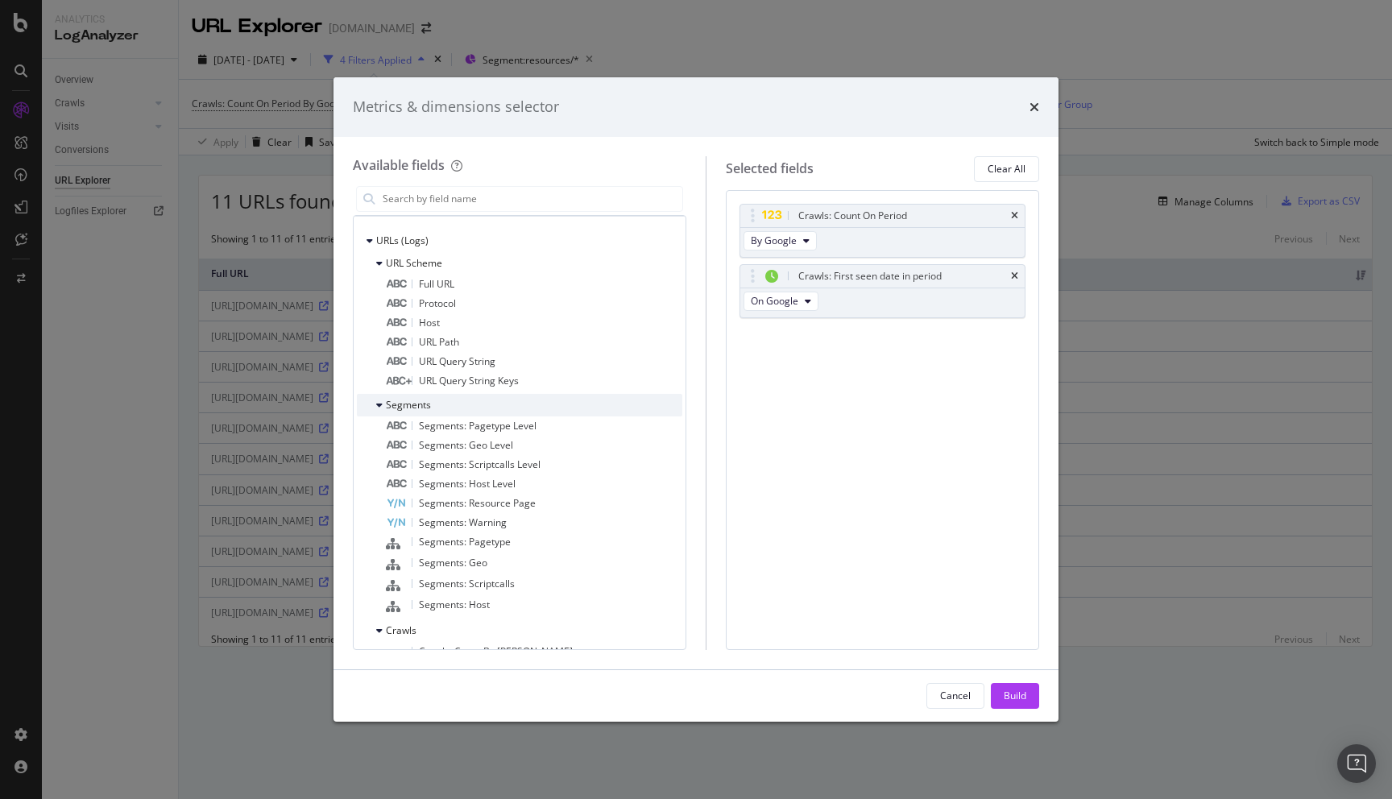
scroll to position [174, 0]
click at [451, 340] on span "URL Path" at bounding box center [439, 341] width 40 height 14
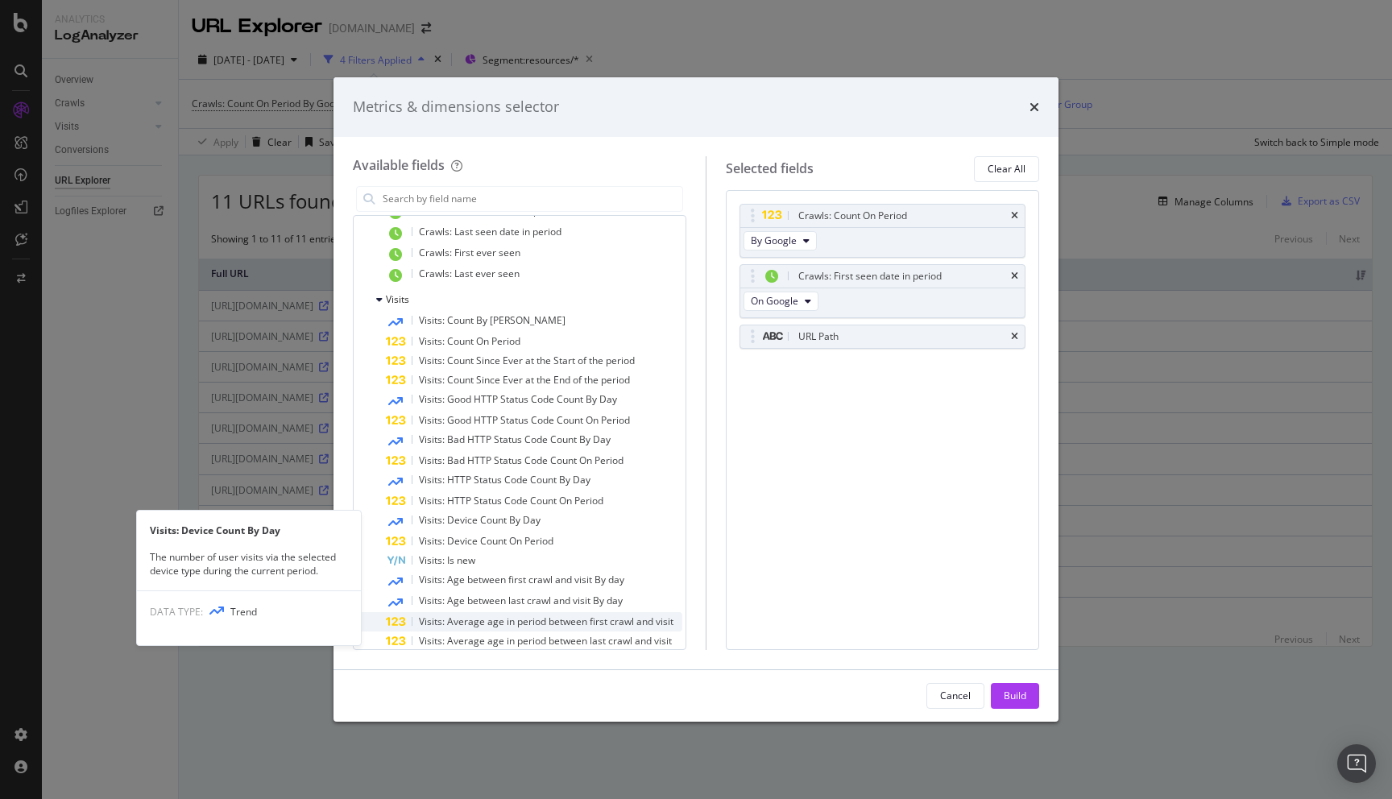
scroll to position [848, 0]
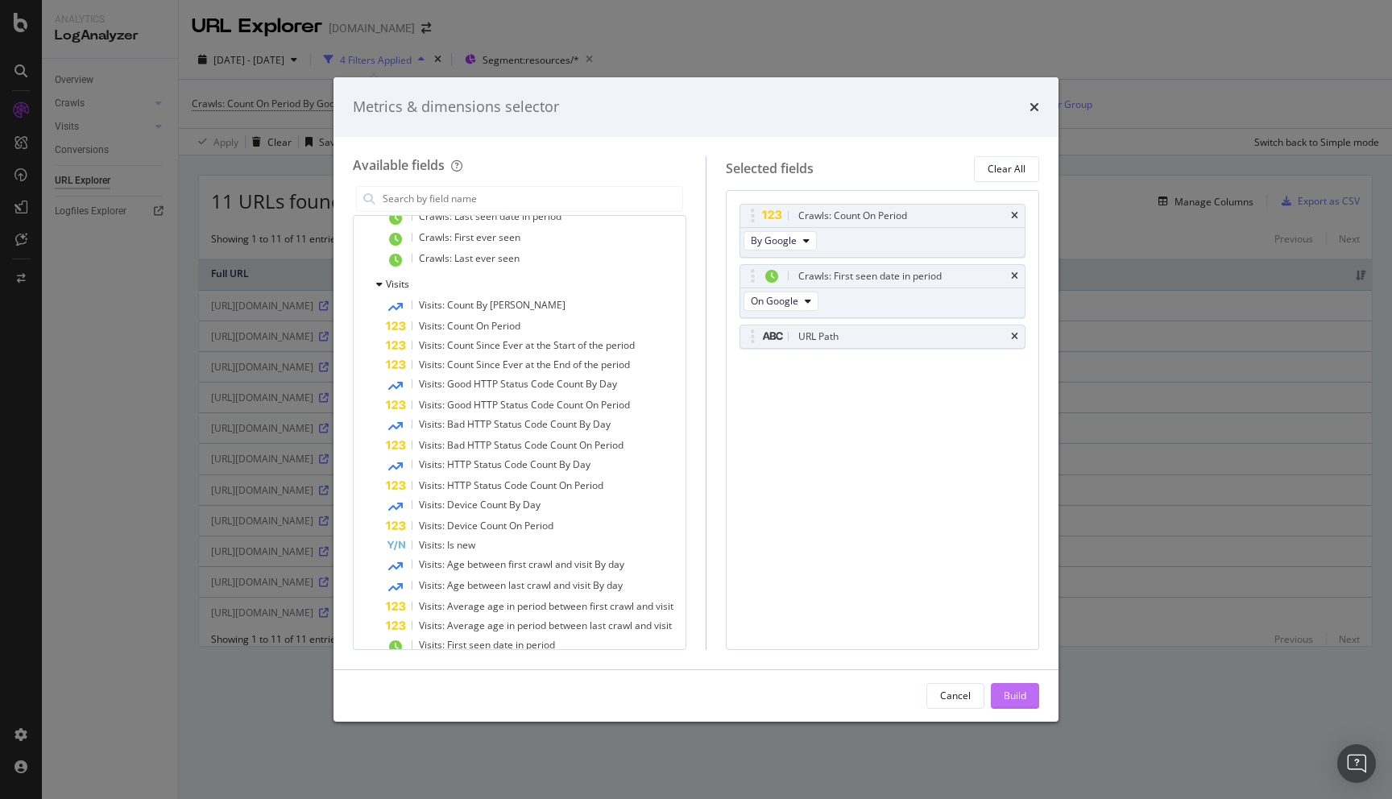
click at [1014, 684] on div "Build" at bounding box center [1015, 696] width 23 height 24
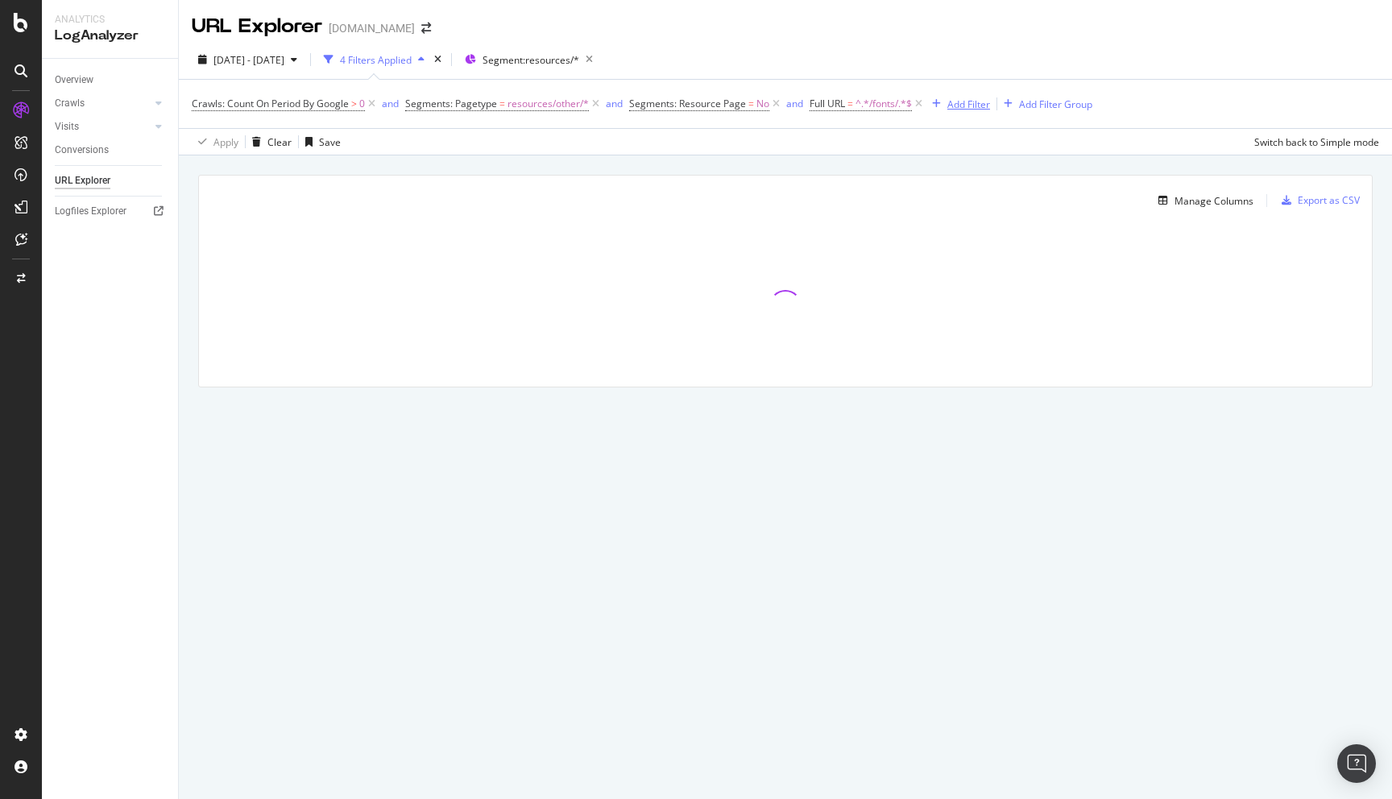
click at [985, 106] on div "Add Filter" at bounding box center [968, 104] width 43 height 14
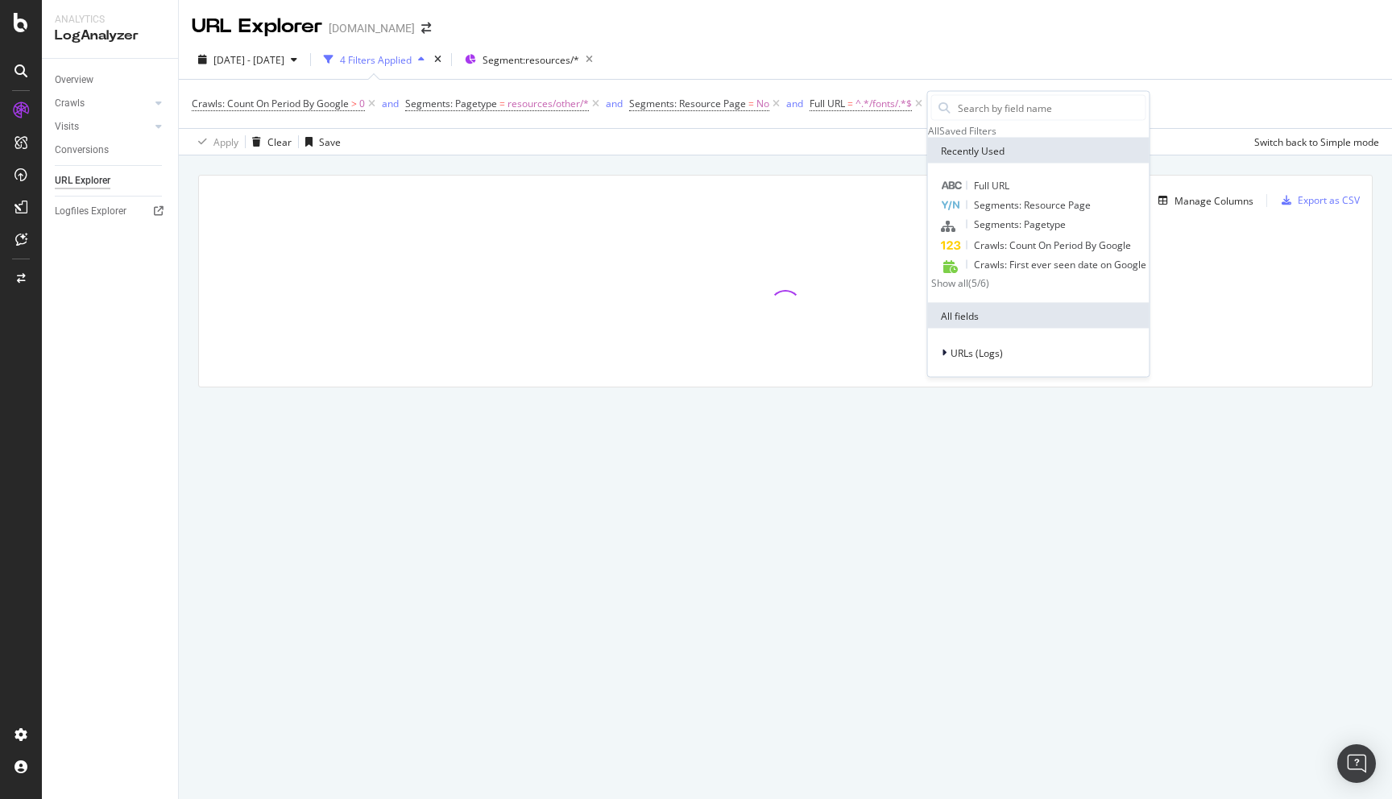
click at [964, 290] on div "Show all" at bounding box center [949, 283] width 37 height 14
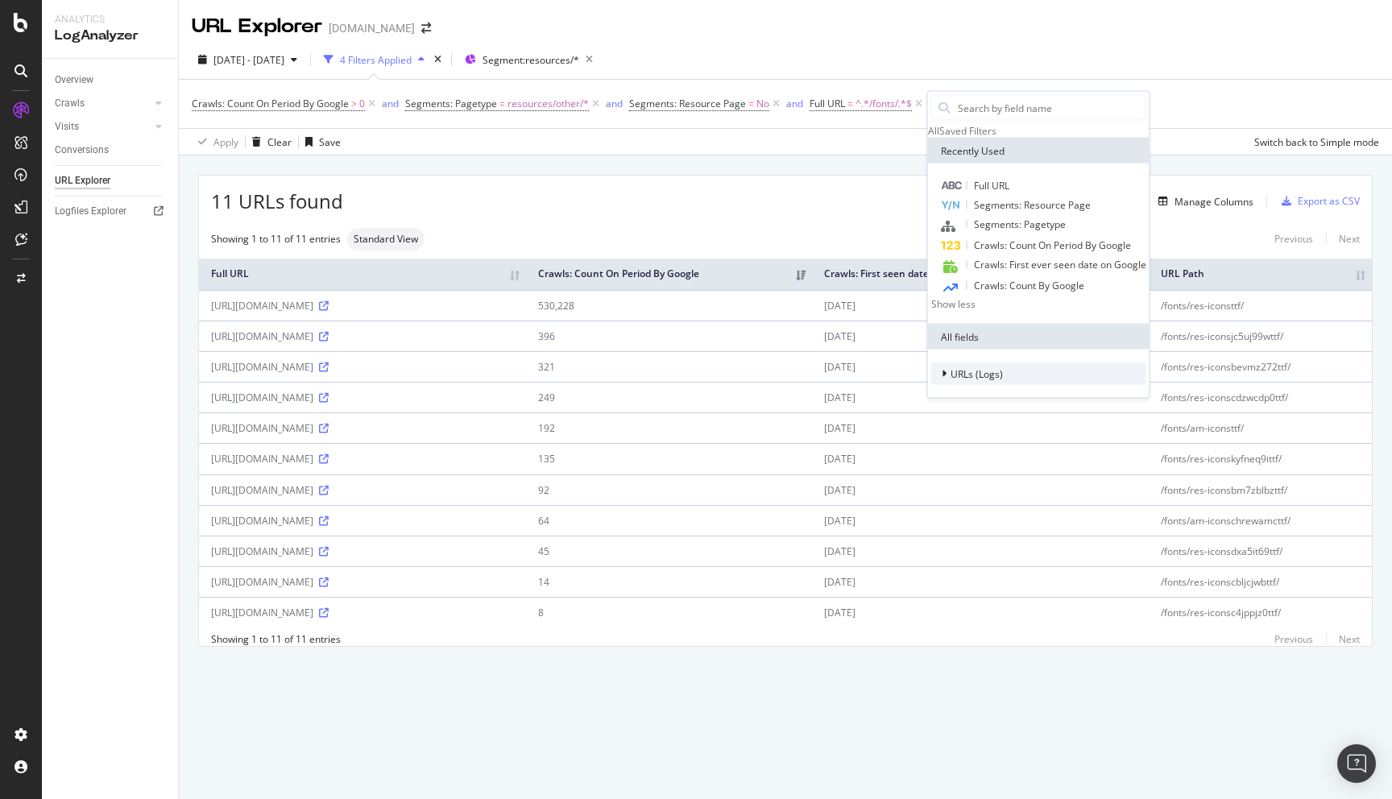
click at [985, 380] on span "URLs (Logs)" at bounding box center [977, 374] width 52 height 14
click at [958, 471] on div at bounding box center [956, 474] width 10 height 16
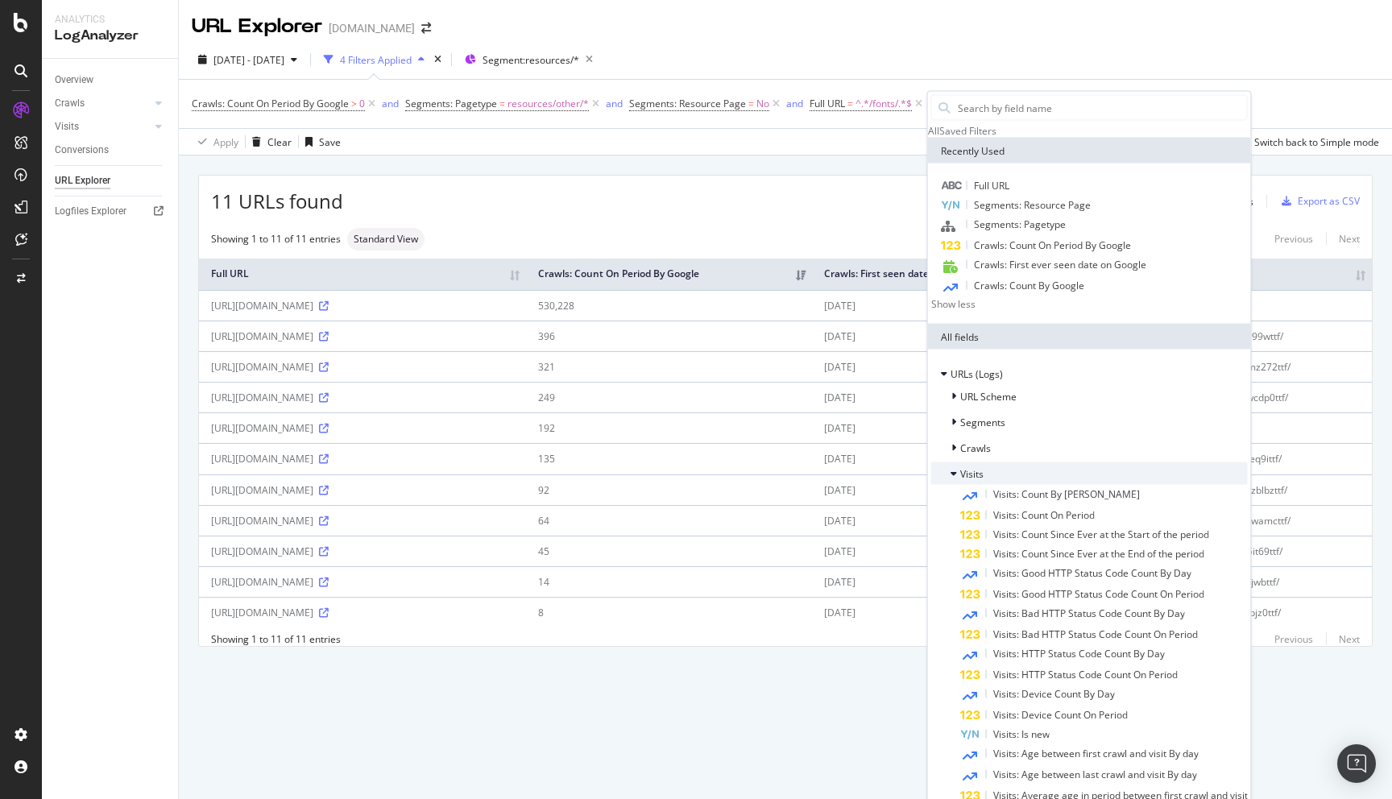
scroll to position [125, 0]
click at [952, 392] on icon at bounding box center [953, 397] width 5 height 10
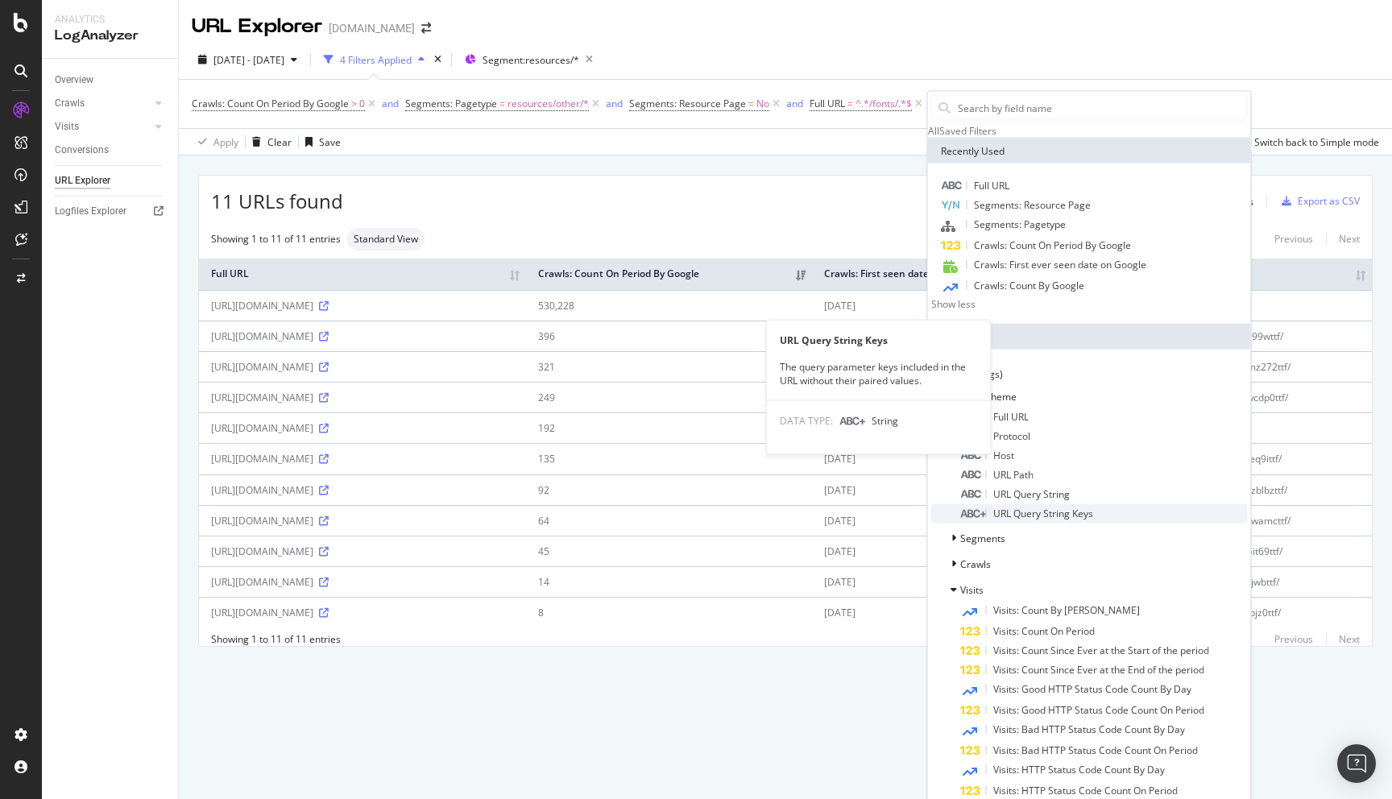
scroll to position [219, 0]
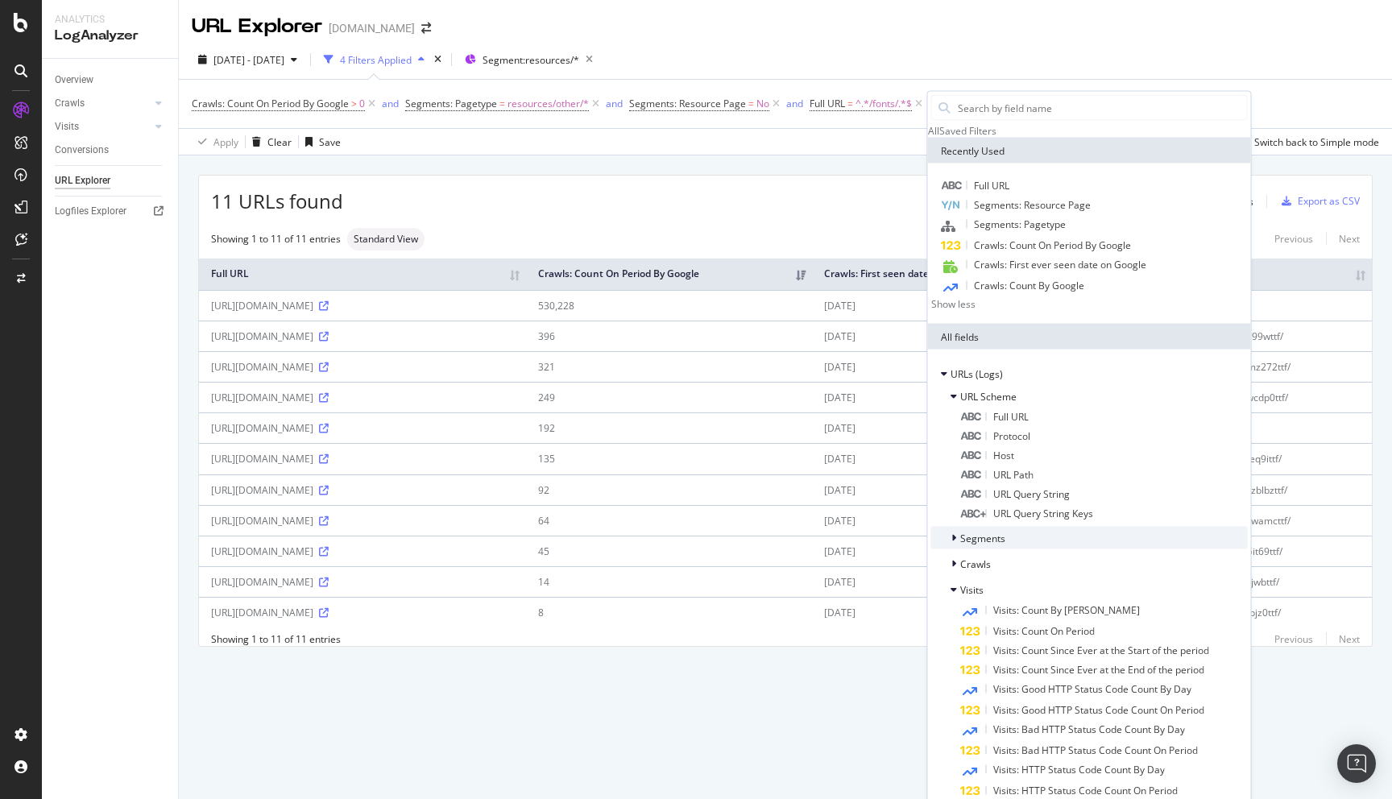
click at [993, 531] on span "Segments" at bounding box center [982, 538] width 45 height 14
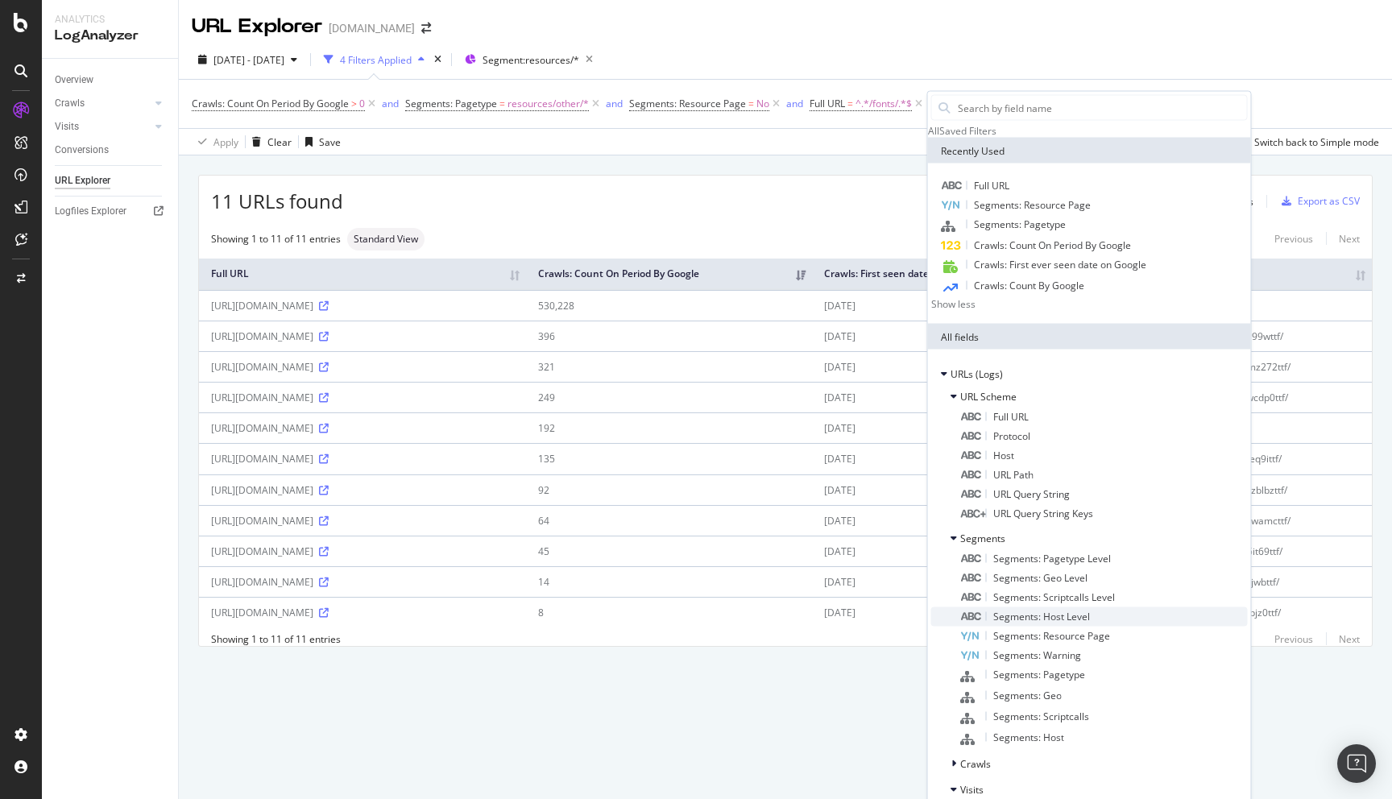
scroll to position [420, 0]
click at [991, 752] on div "Crawls" at bounding box center [1089, 763] width 317 height 23
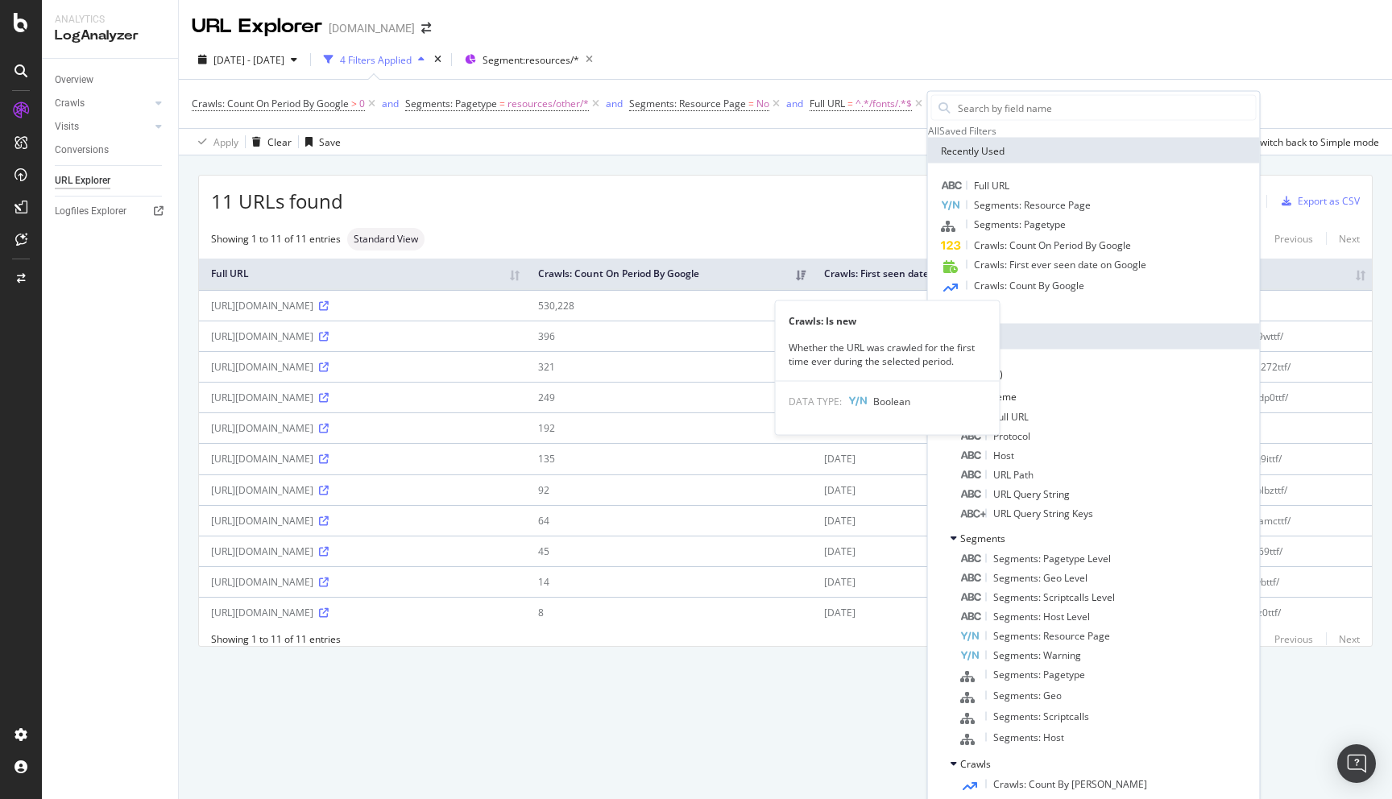
scroll to position [709, 0]
click at [1263, 68] on div "[DATE] - [DATE] 4 Filters Applied Segment: resources/*" at bounding box center [785, 63] width 1213 height 32
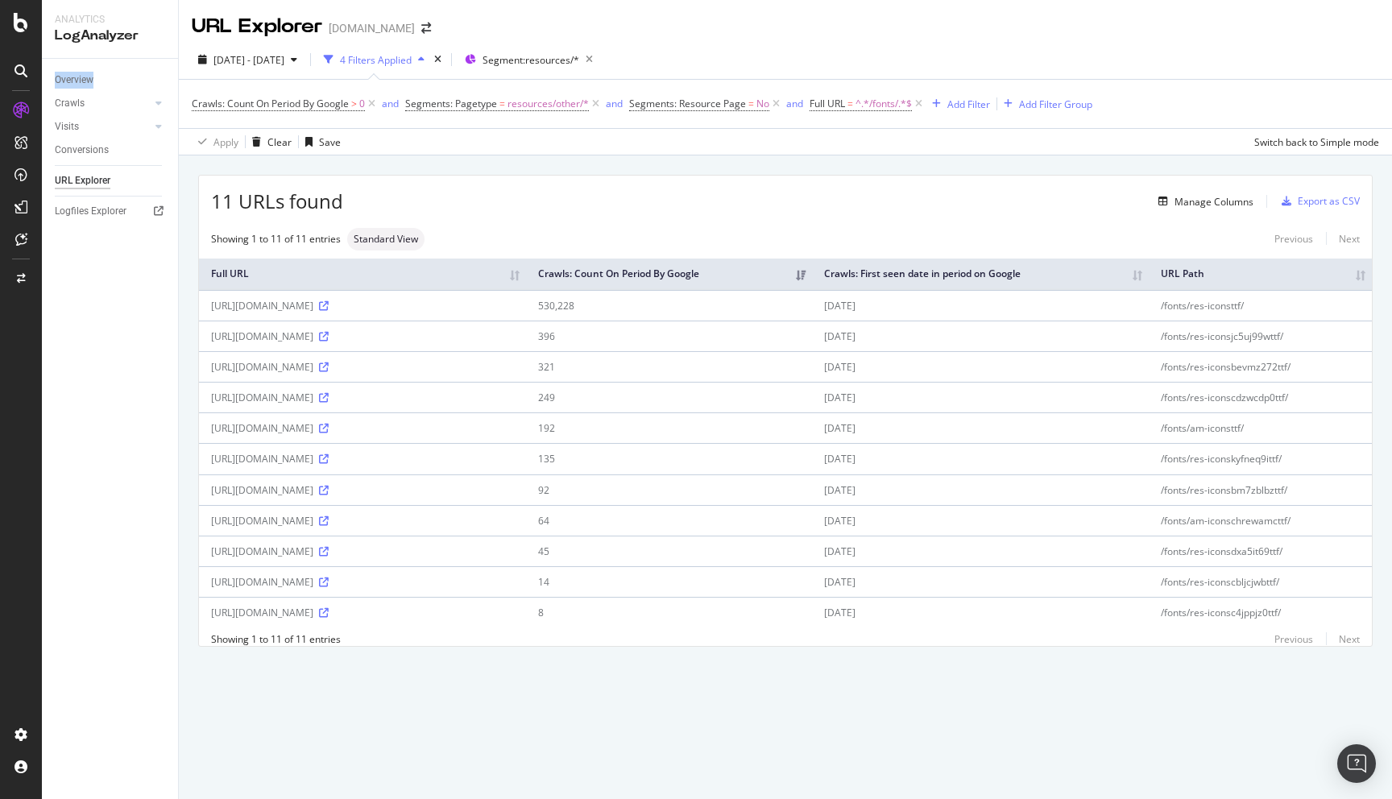
drag, startPoint x: 80, startPoint y: 81, endPoint x: 653, endPoint y: 9, distance: 578.1
click at [0, 0] on div "Analytics LogAnalyzer Overview Crawls Daily Distribution Segments Distribution …" at bounding box center [696, 399] width 1392 height 799
drag, startPoint x: 326, startPoint y: 308, endPoint x: 405, endPoint y: 306, distance: 79.0
click at [405, 306] on div "[URL][DOMAIN_NAME]" at bounding box center [362, 306] width 303 height 14
click at [1226, 202] on div "Manage Columns" at bounding box center [1214, 202] width 79 height 14
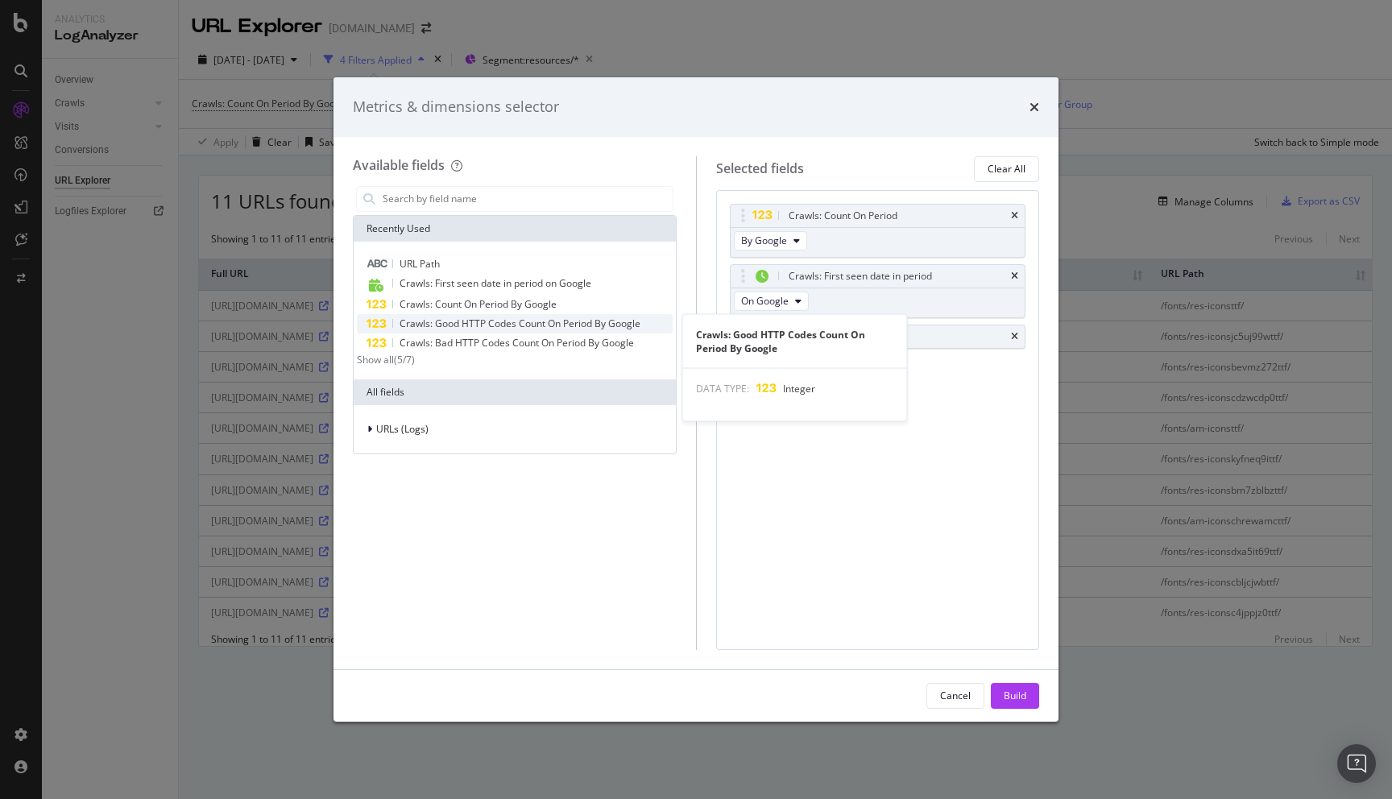
click at [484, 325] on span "Crawls: Good HTTP Codes Count On Period By Google" at bounding box center [520, 324] width 241 height 14
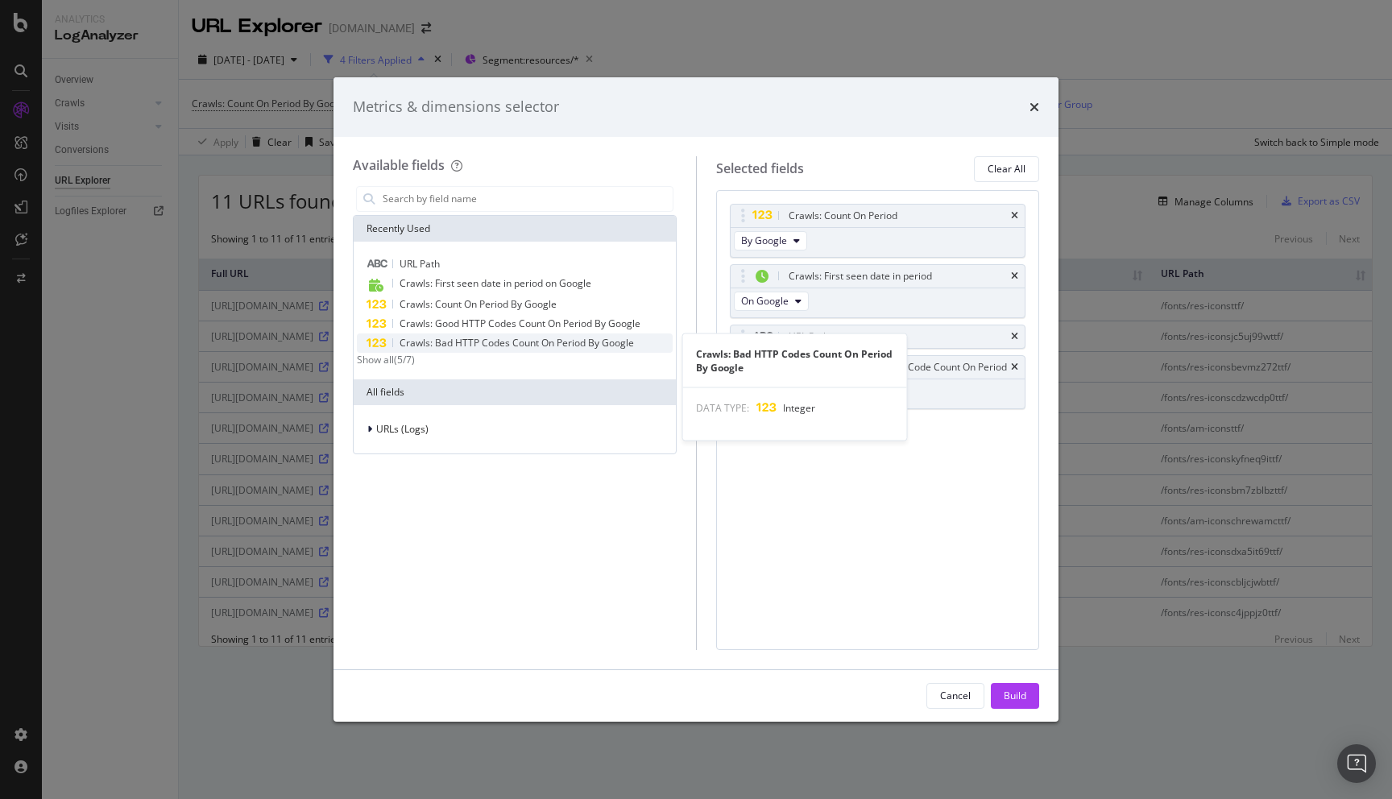
click at [483, 344] on span "Crawls: Bad HTTP Codes Count On Period By Google" at bounding box center [517, 343] width 234 height 14
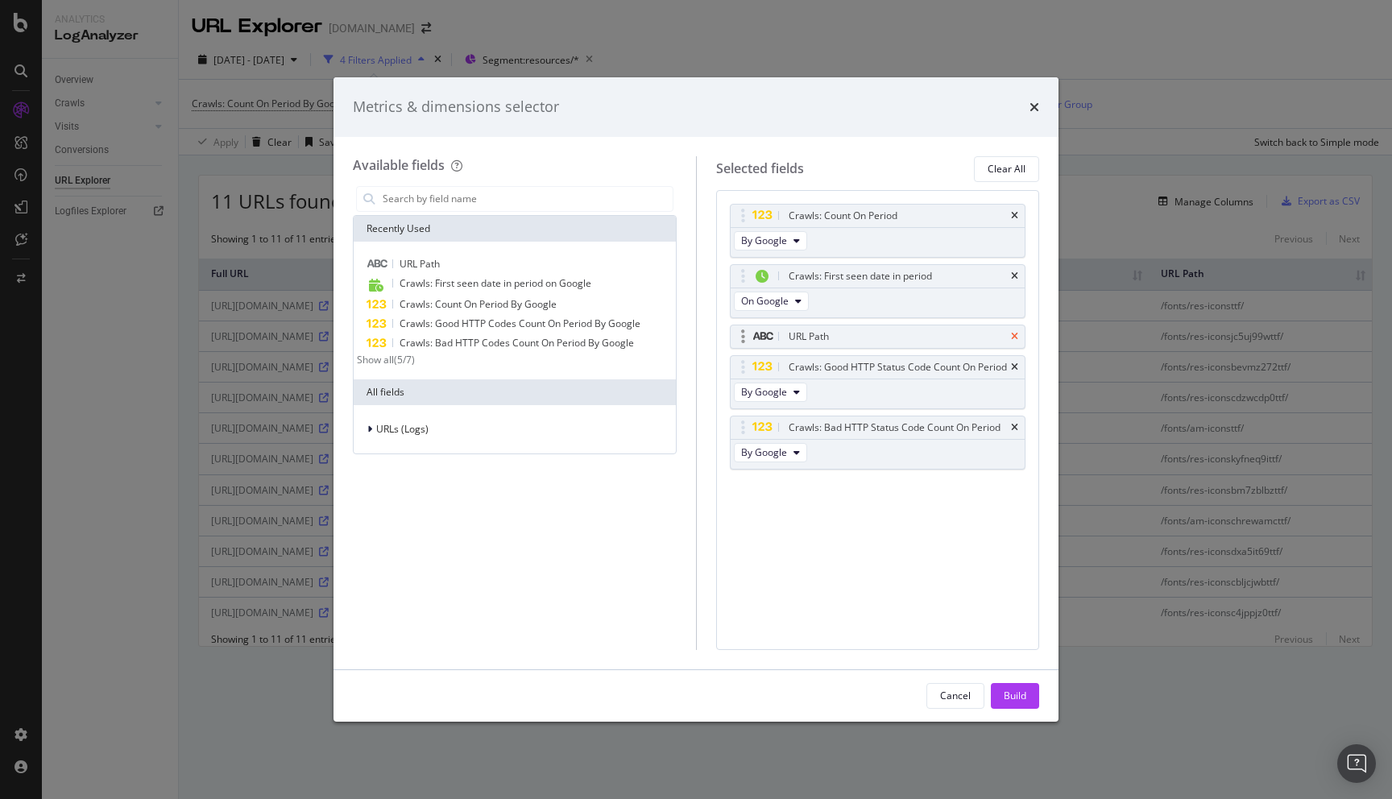
click at [1014, 336] on icon "times" at bounding box center [1014, 337] width 7 height 10
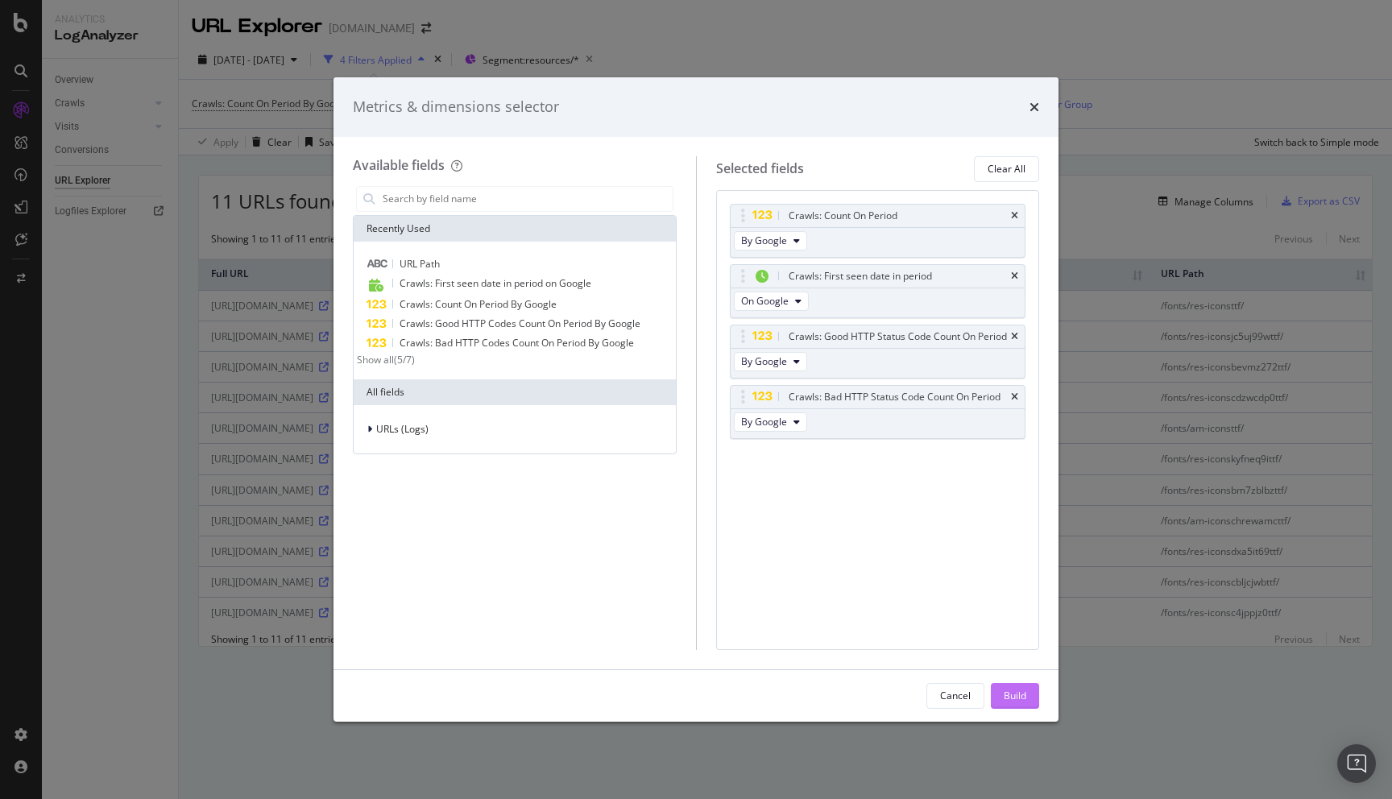
click at [1005, 708] on button "Build" at bounding box center [1015, 696] width 48 height 26
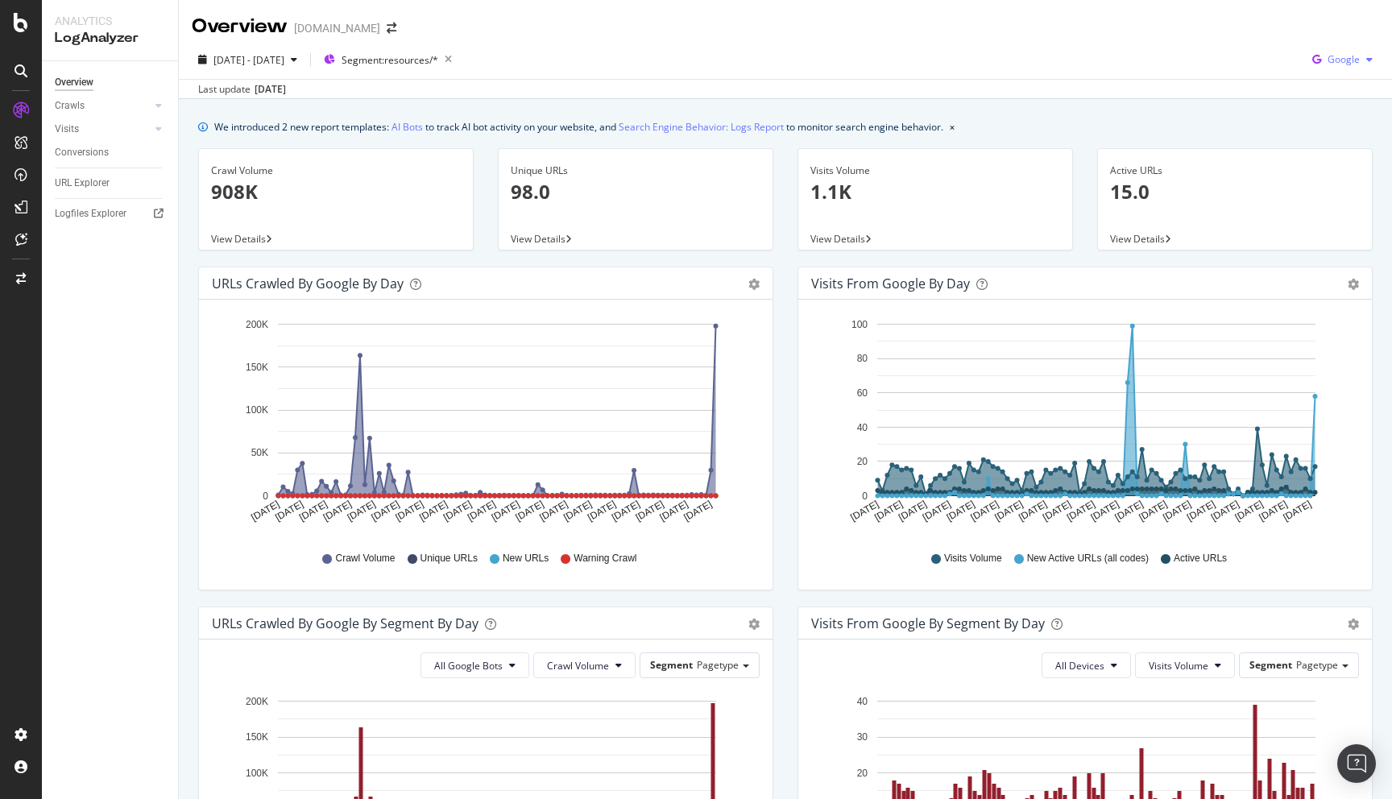
click at [1341, 65] on span "Google" at bounding box center [1344, 59] width 32 height 14
click at [1075, 87] on div "Last update Sep. 30, 2025" at bounding box center [785, 88] width 1213 height 19
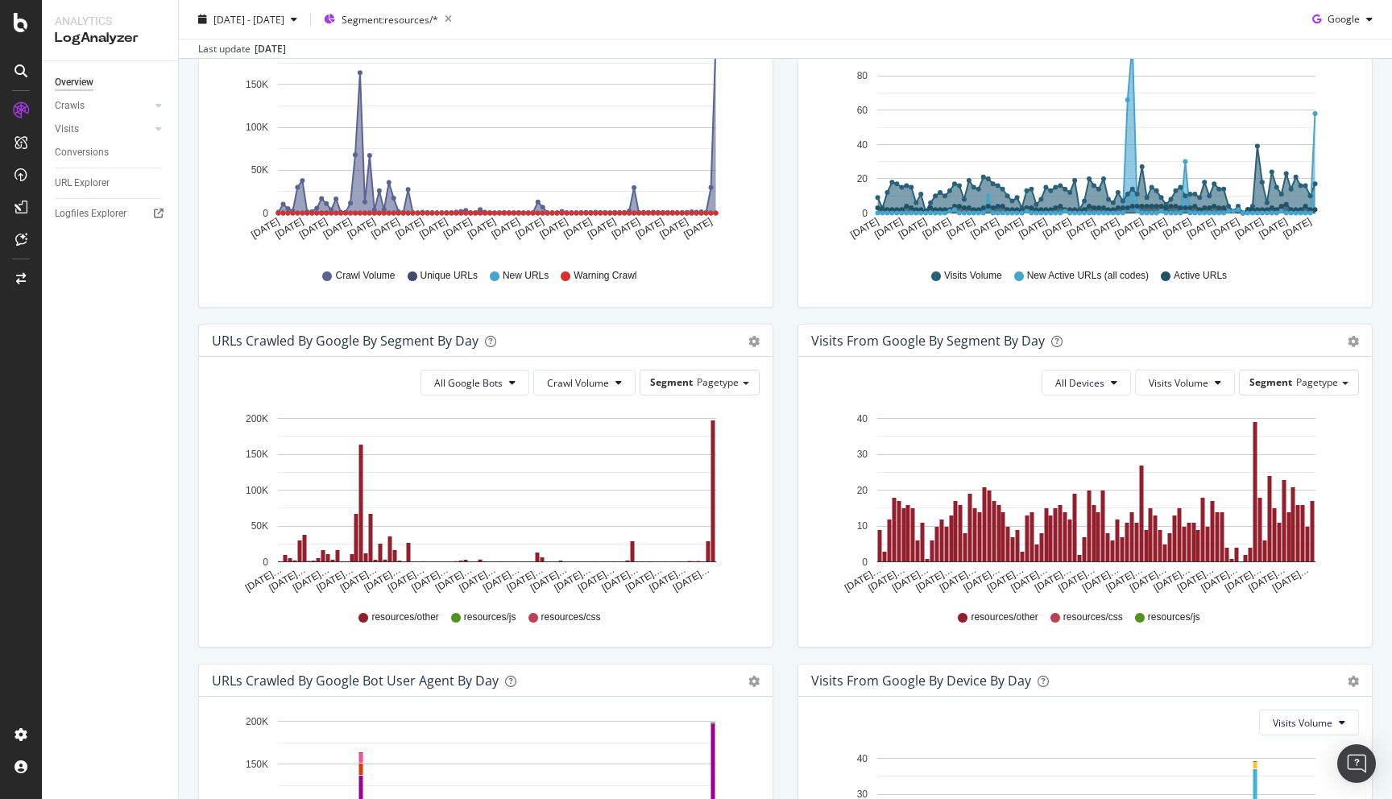
scroll to position [305, 0]
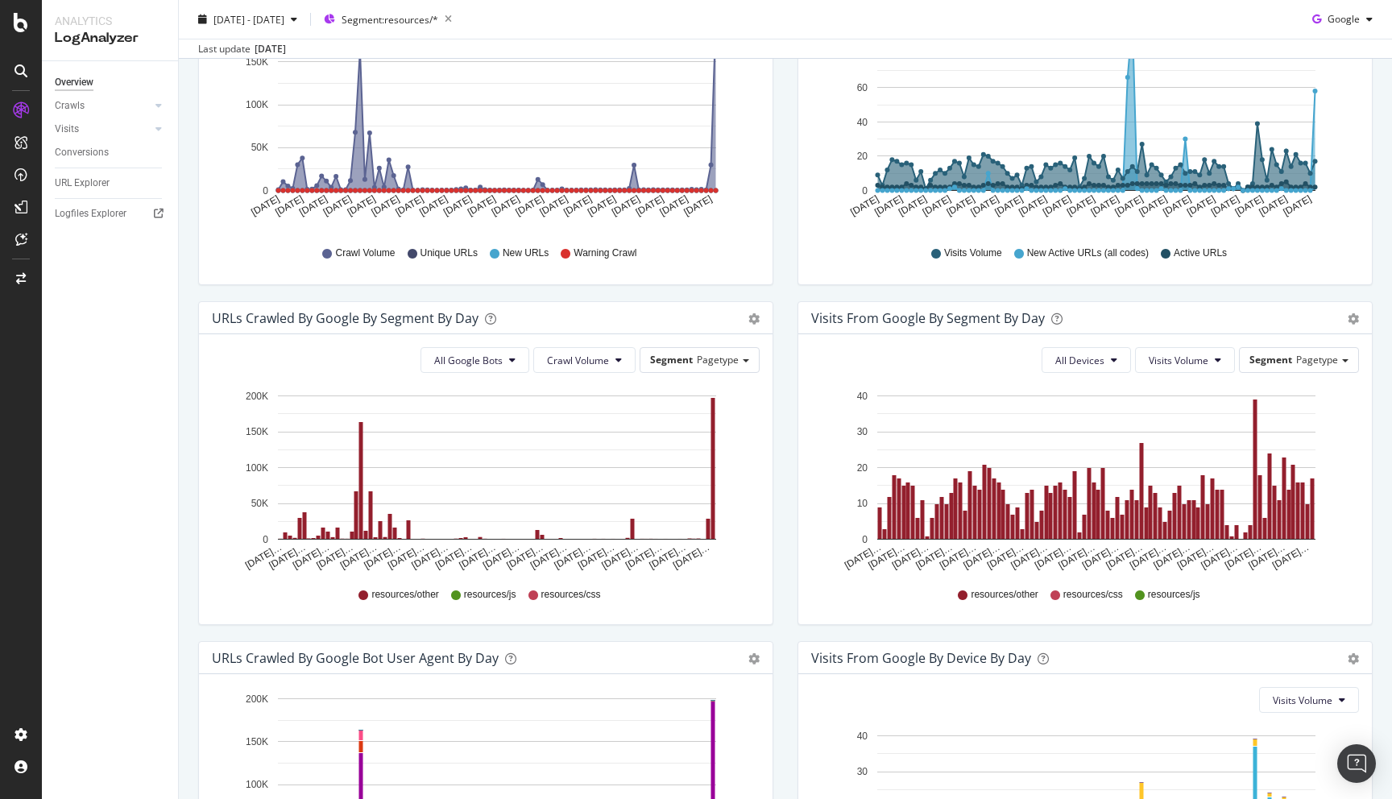
click at [504, 375] on div "All Google Bots Crawl Volume Segment Pagetype Hold CMD (⌘) while clicking to fi…" at bounding box center [486, 479] width 574 height 290
click at [508, 361] on button "All Google Bots" at bounding box center [475, 360] width 109 height 26
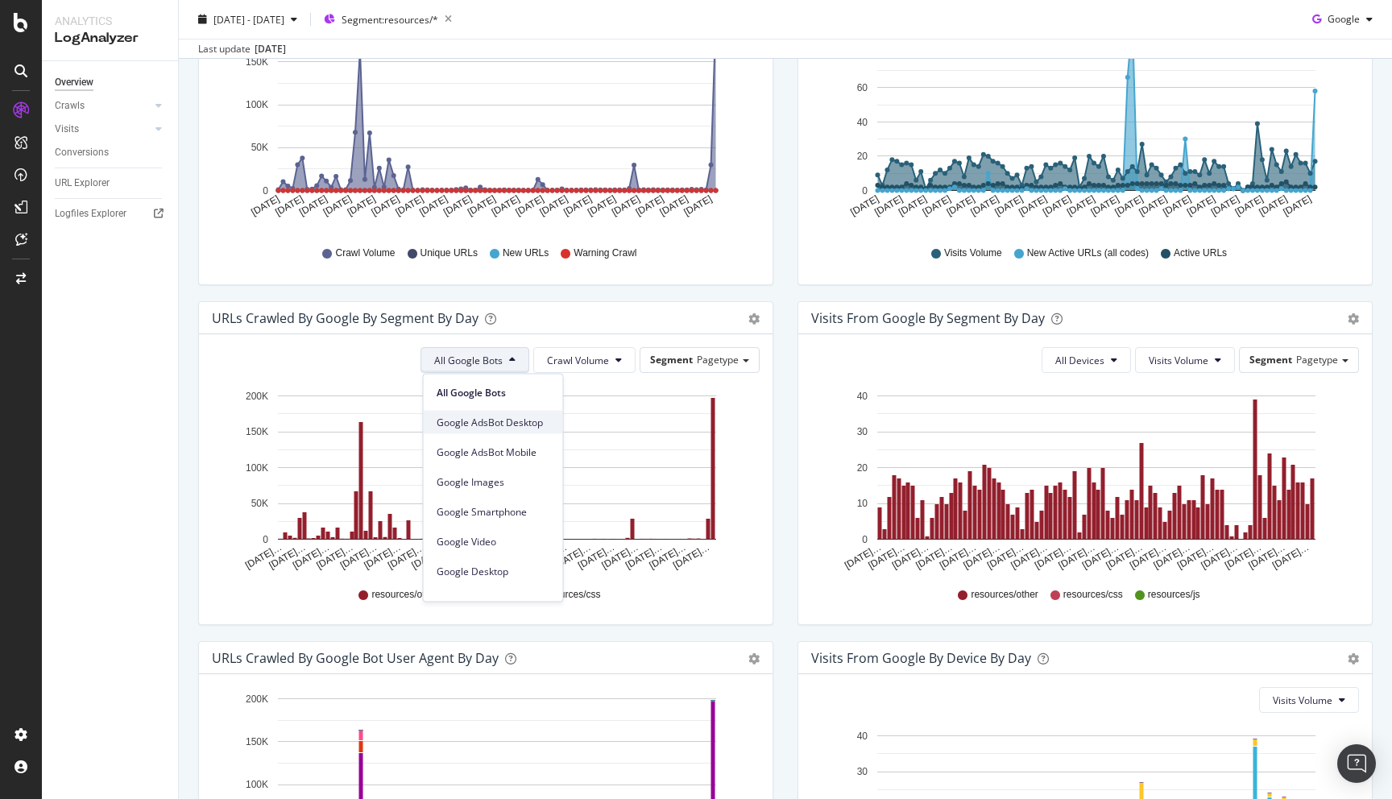
click at [505, 426] on span "Google AdsBot Desktop" at bounding box center [494, 422] width 114 height 15
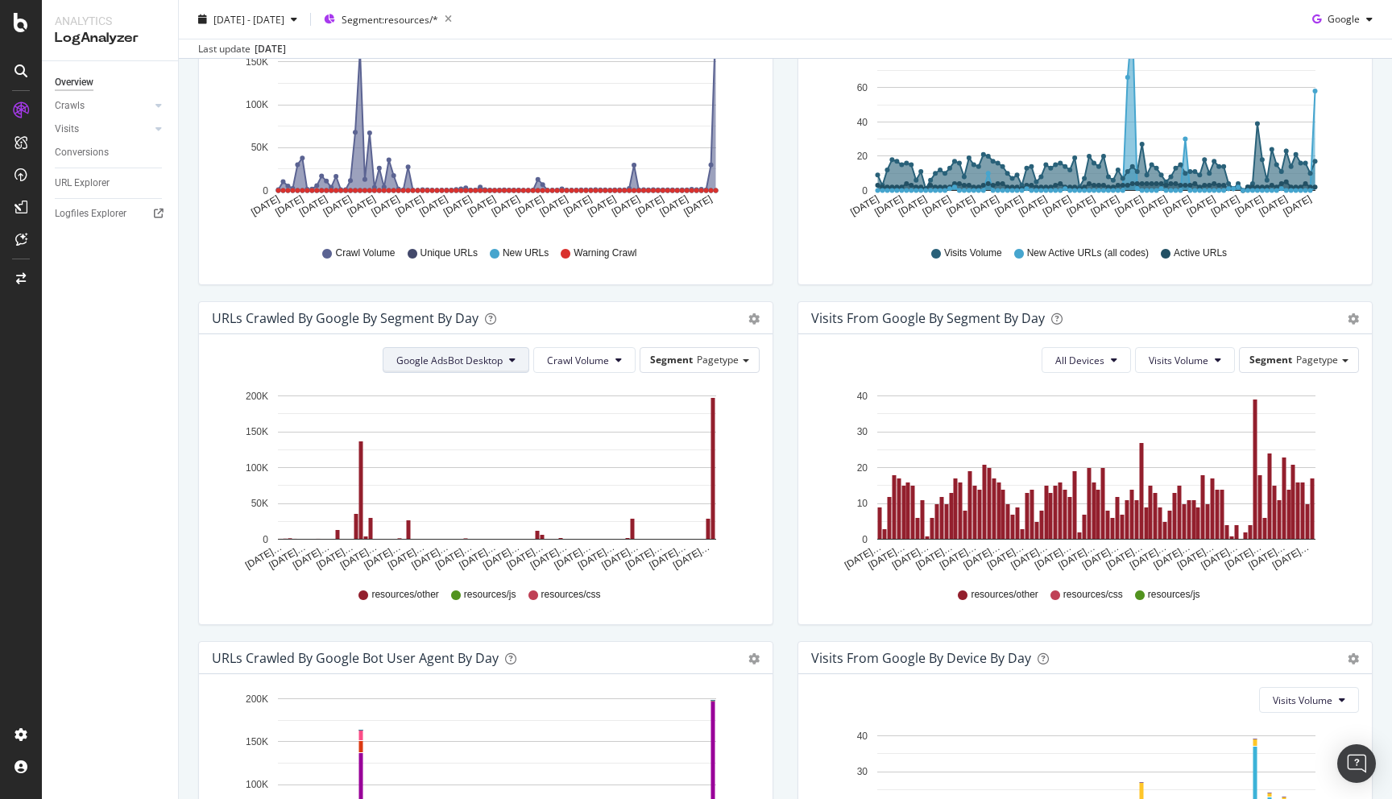
click at [496, 363] on span "Google AdsBot Desktop" at bounding box center [449, 361] width 106 height 14
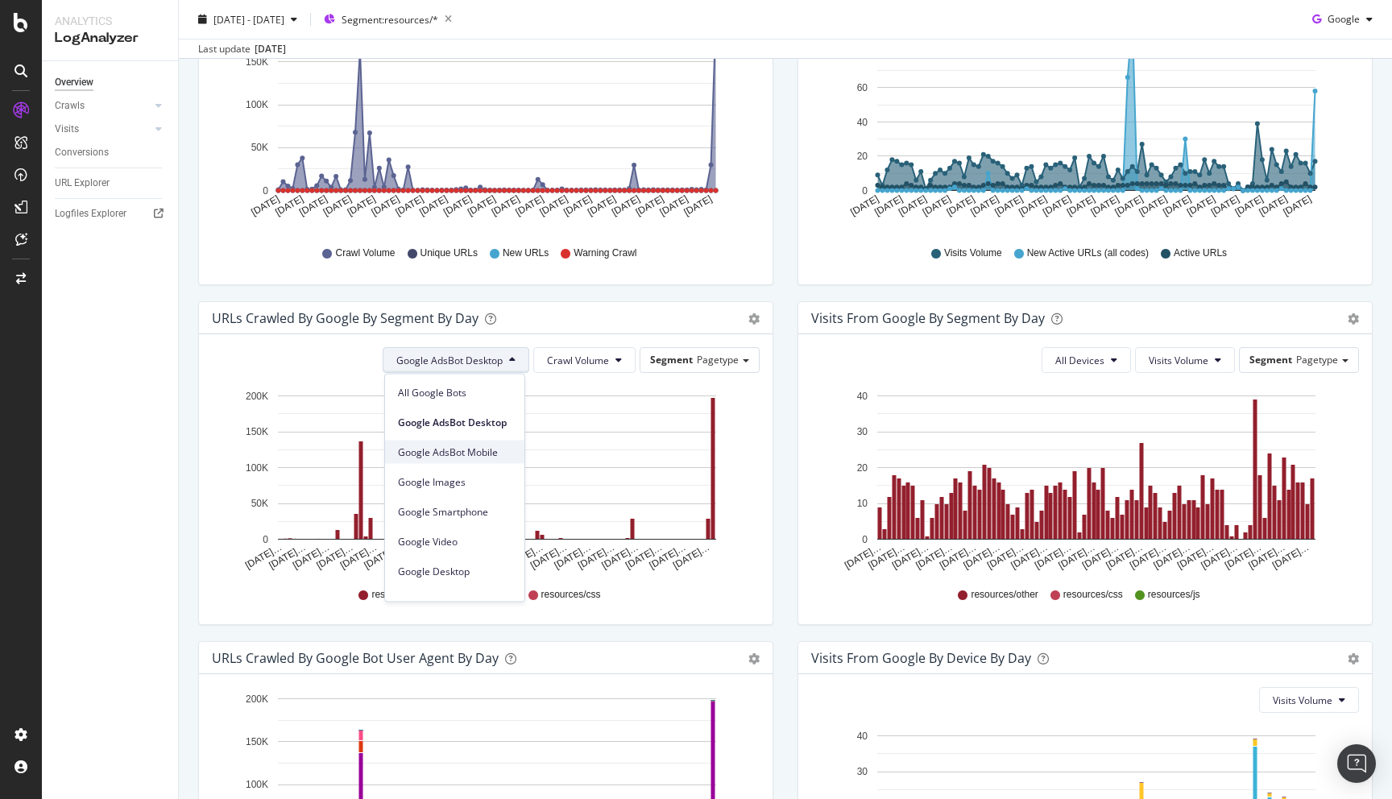
click at [482, 446] on span "Google AdsBot Mobile" at bounding box center [455, 452] width 114 height 15
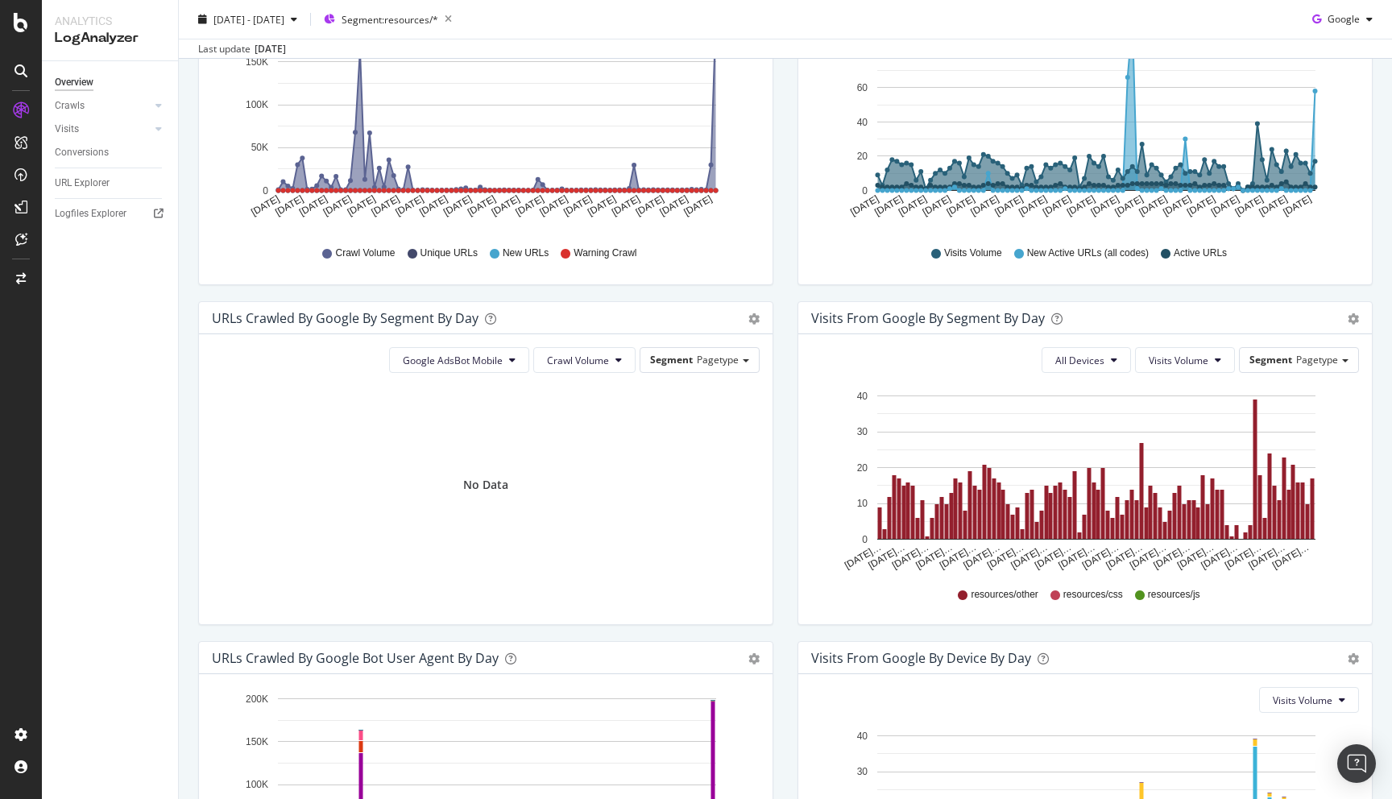
click at [509, 374] on div "Google AdsBot Mobile Crawl Volume Segment Pagetype No Data" at bounding box center [486, 479] width 574 height 290
click at [511, 368] on button "Google AdsBot Mobile" at bounding box center [459, 360] width 140 height 26
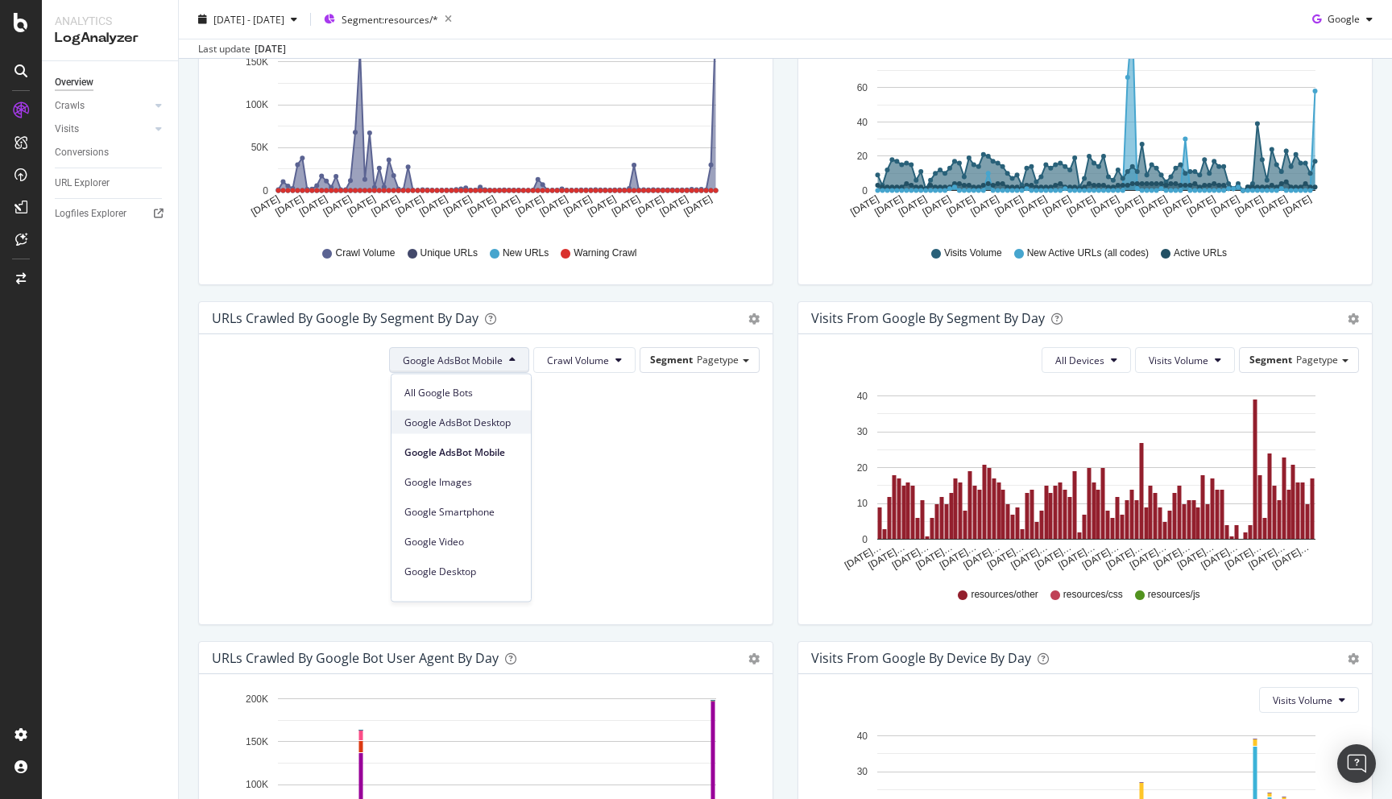
click at [491, 419] on span "Google AdsBot Desktop" at bounding box center [461, 422] width 114 height 15
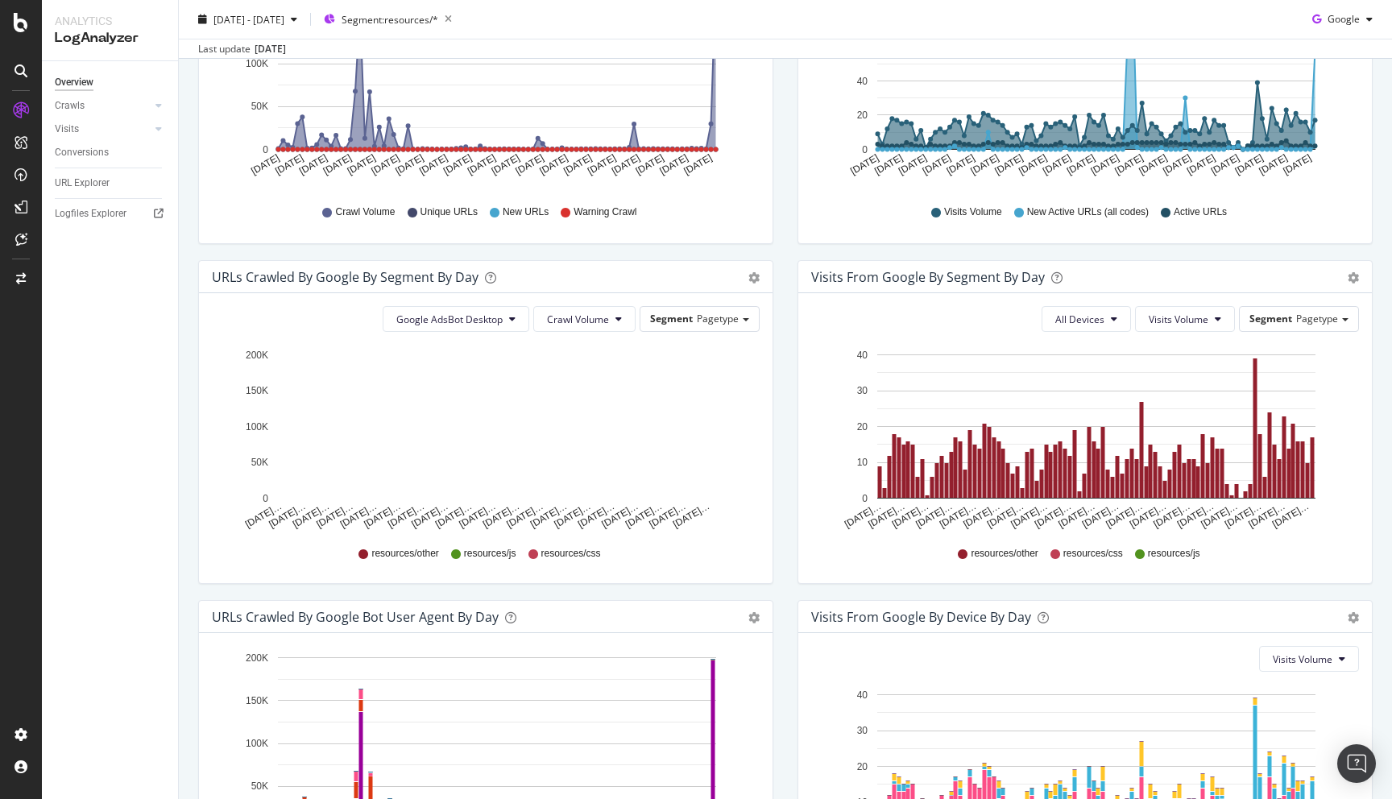
scroll to position [348, 0]
